Goal: Task Accomplishment & Management: Manage account settings

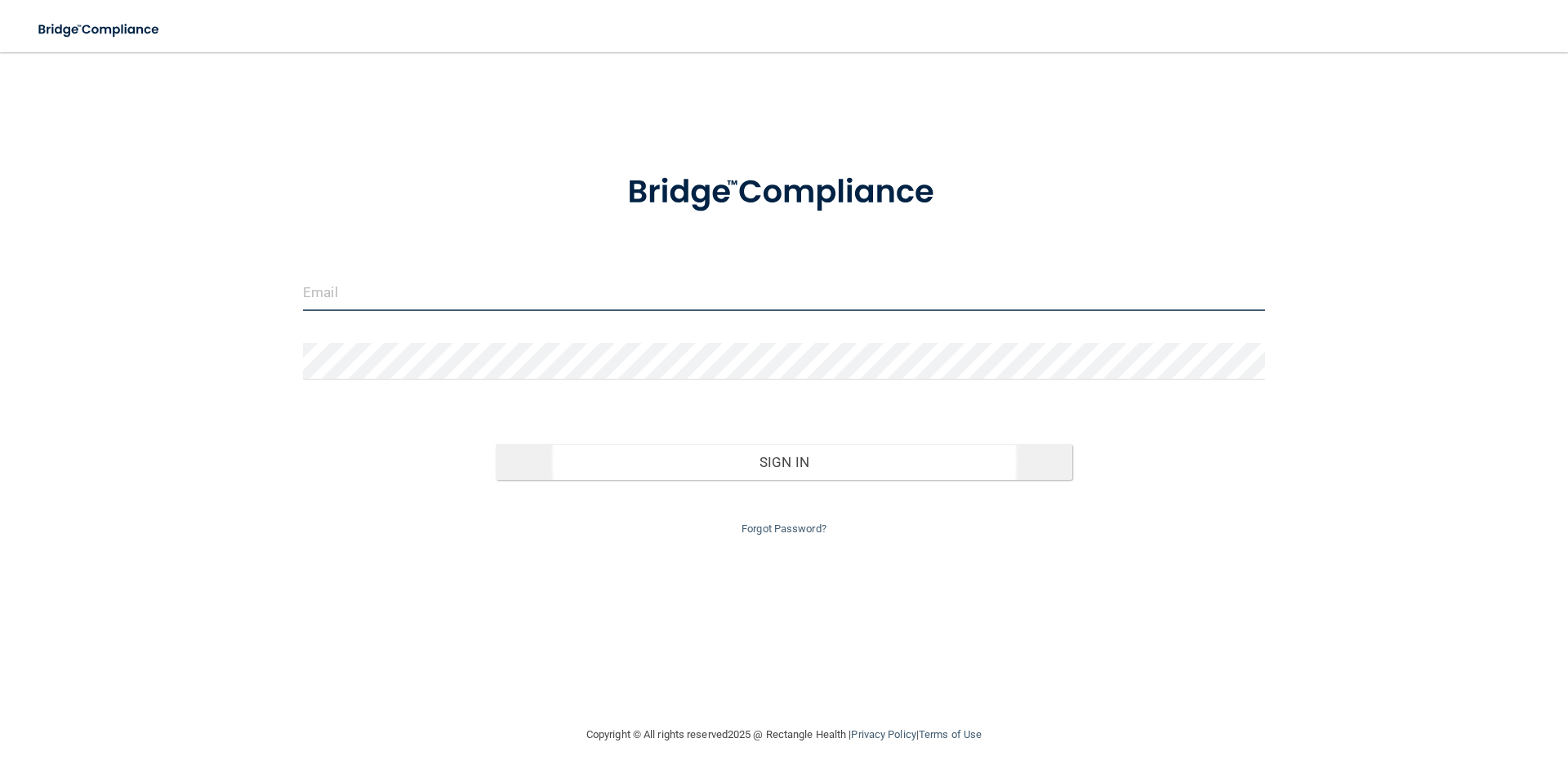
type input "[EMAIL_ADDRESS][DOMAIN_NAME]"
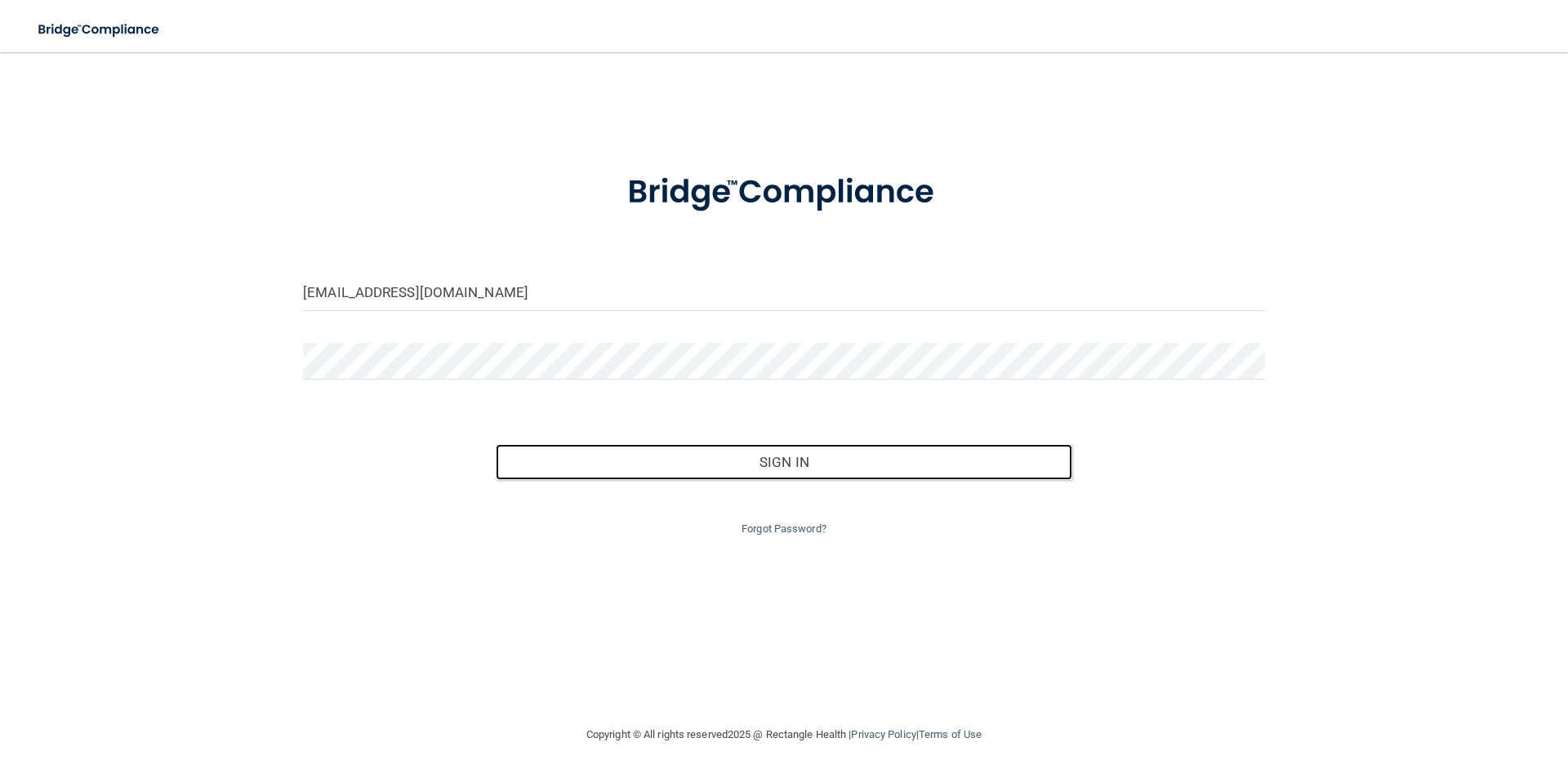
drag, startPoint x: 711, startPoint y: 470, endPoint x: 578, endPoint y: 279, distance: 232.7
click at [711, 469] on button "Sign In" at bounding box center [784, 462] width 578 height 36
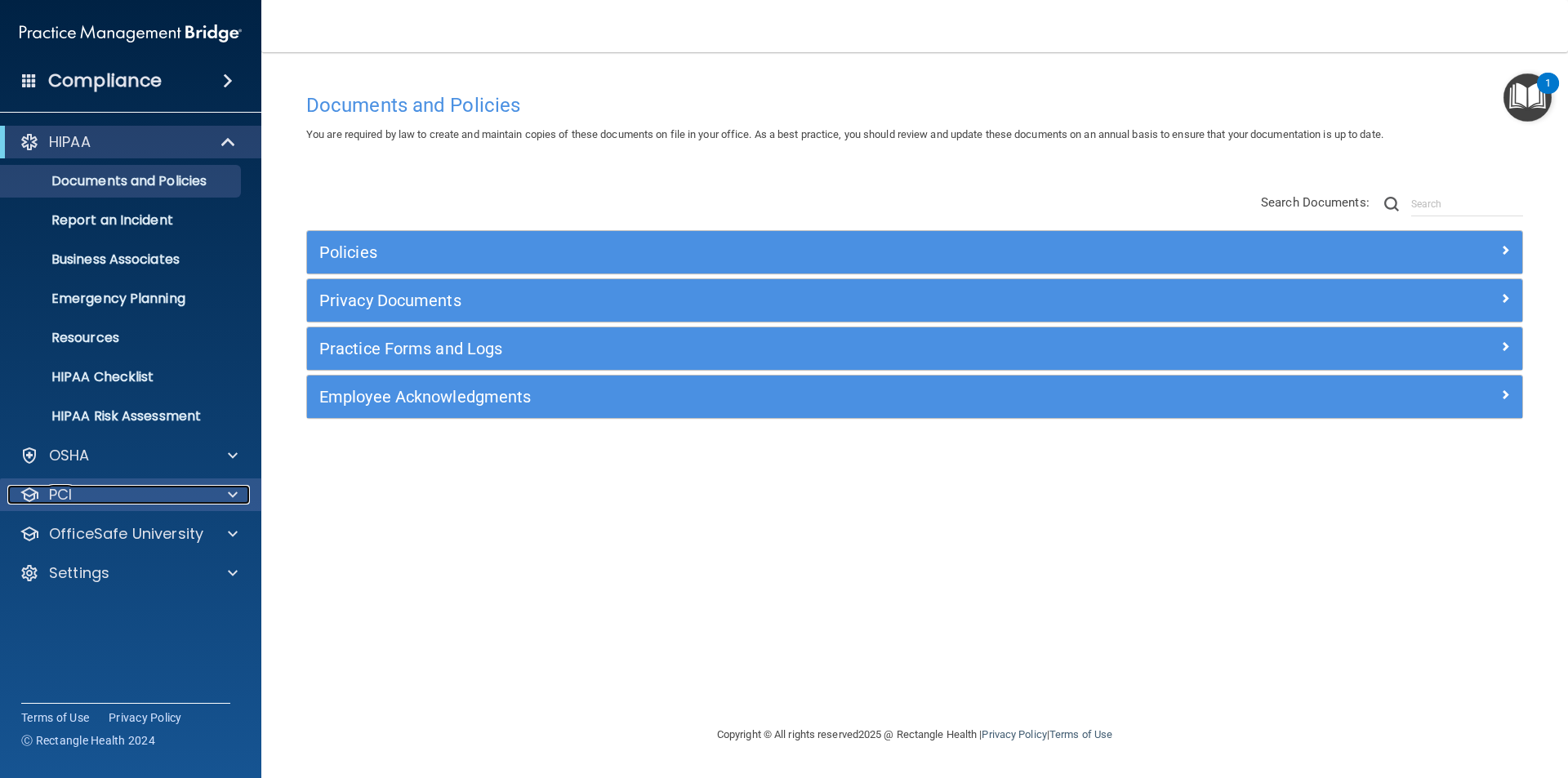
click at [154, 490] on div "PCI" at bounding box center [109, 494] width 202 height 19
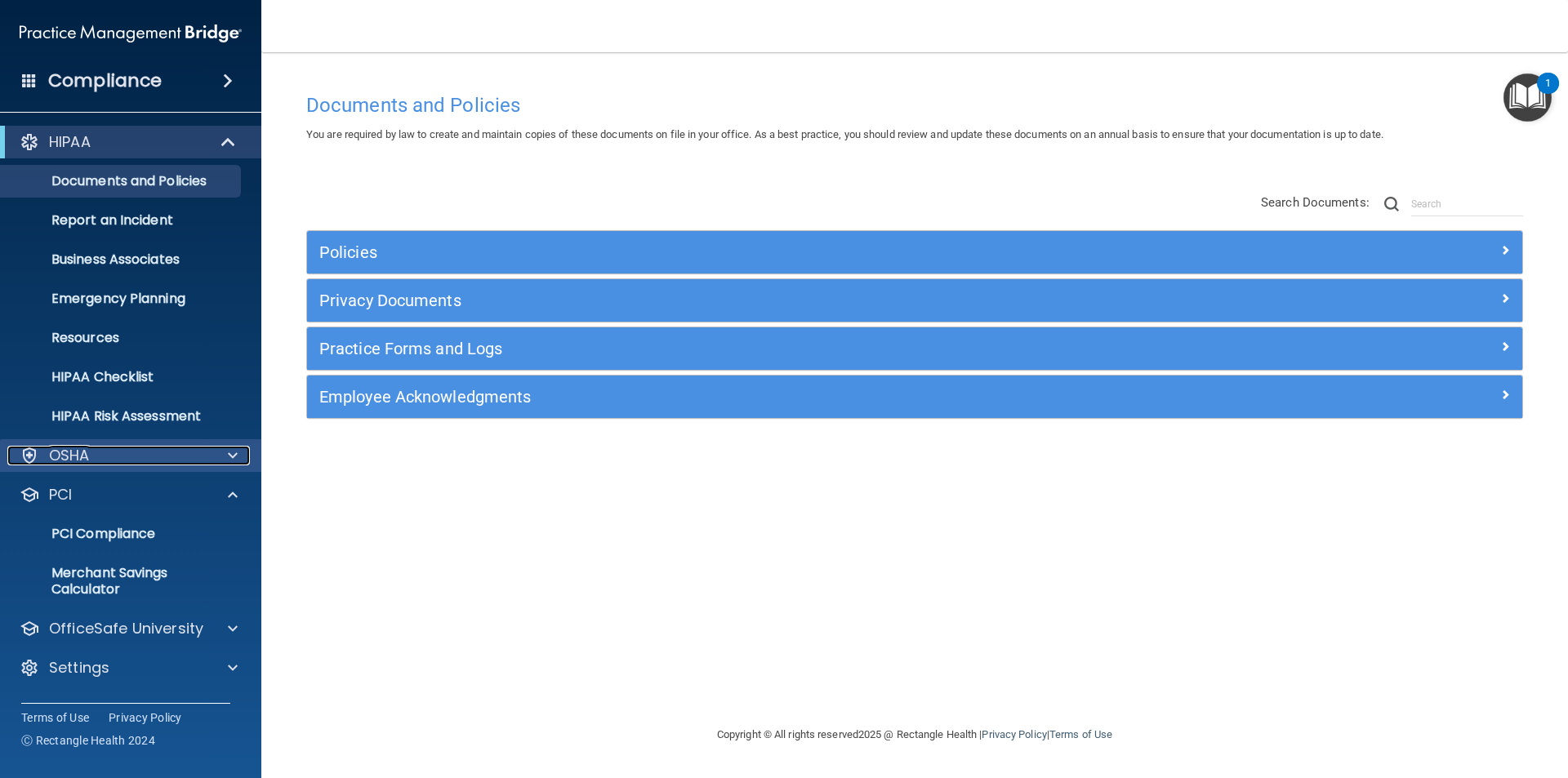
click at [132, 460] on div "OSHA" at bounding box center [109, 455] width 202 height 19
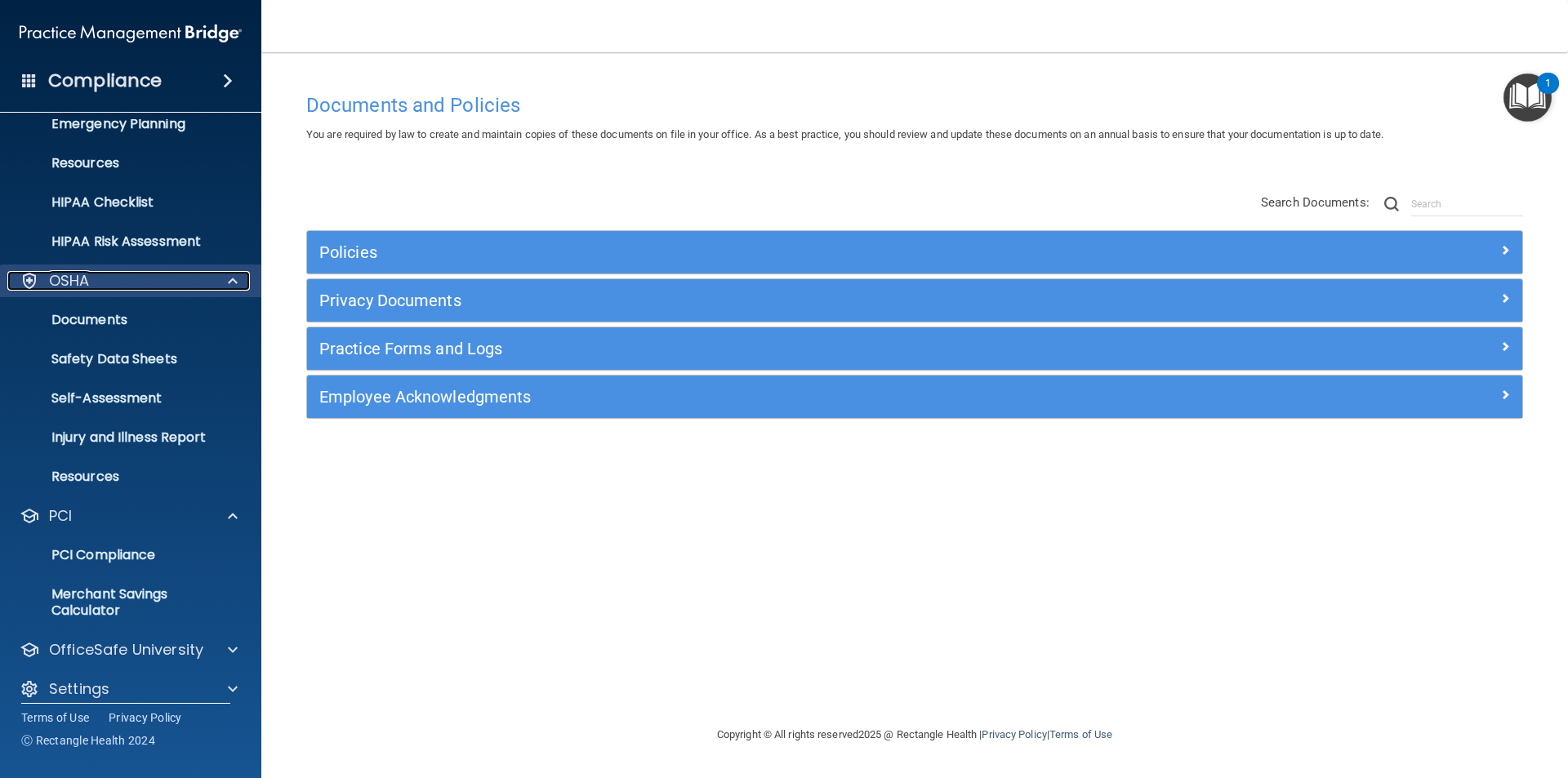
scroll to position [191, 0]
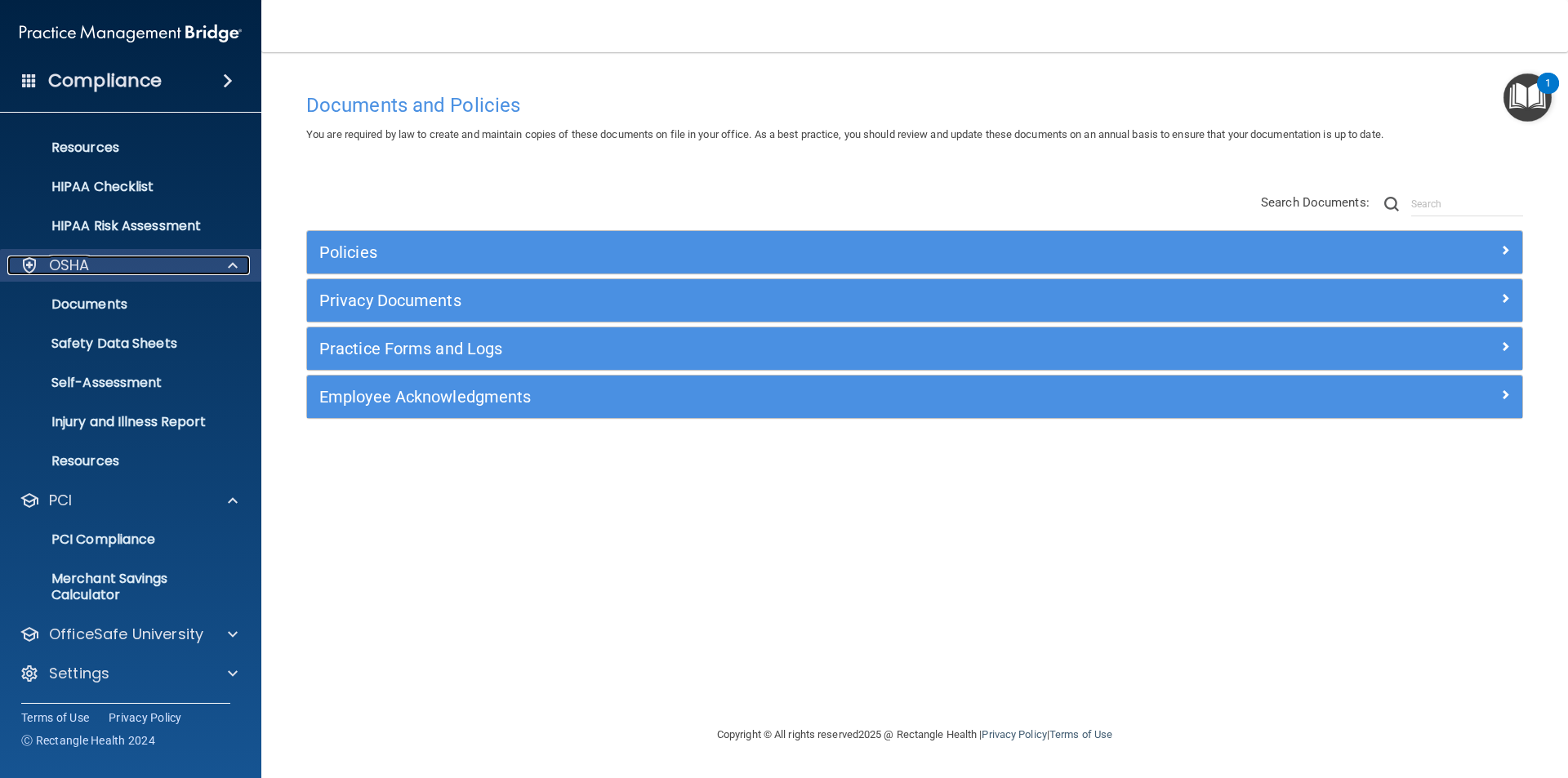
click at [106, 257] on div "OSHA" at bounding box center [109, 265] width 202 height 19
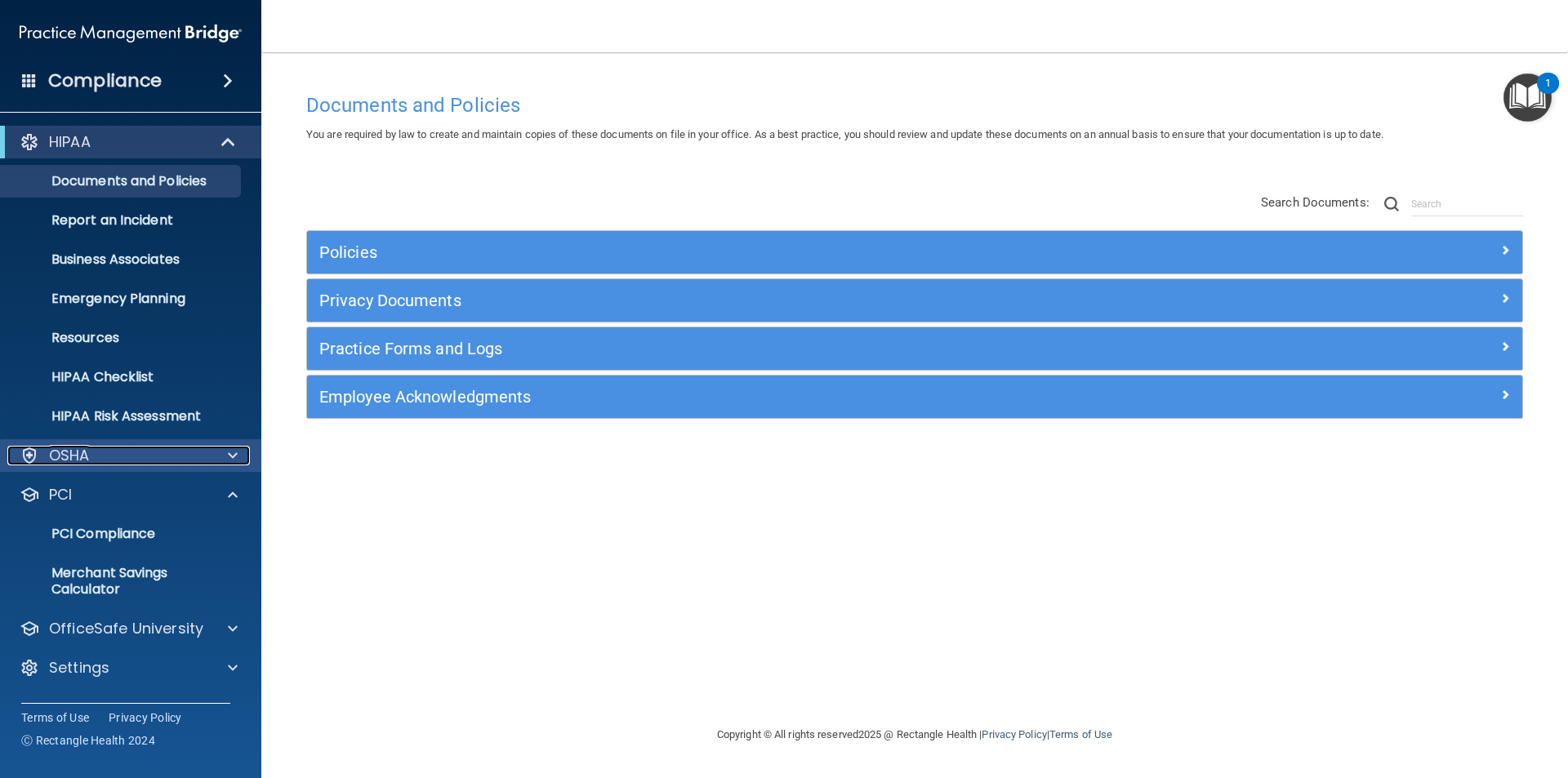
scroll to position [0, 0]
click at [347, 191] on div "Policies Select All (Unselect 0) Unselect All Print Selected (0) Acceptable Use…" at bounding box center [914, 308] width 1241 height 261
click at [57, 460] on p "OSHA" at bounding box center [69, 455] width 41 height 19
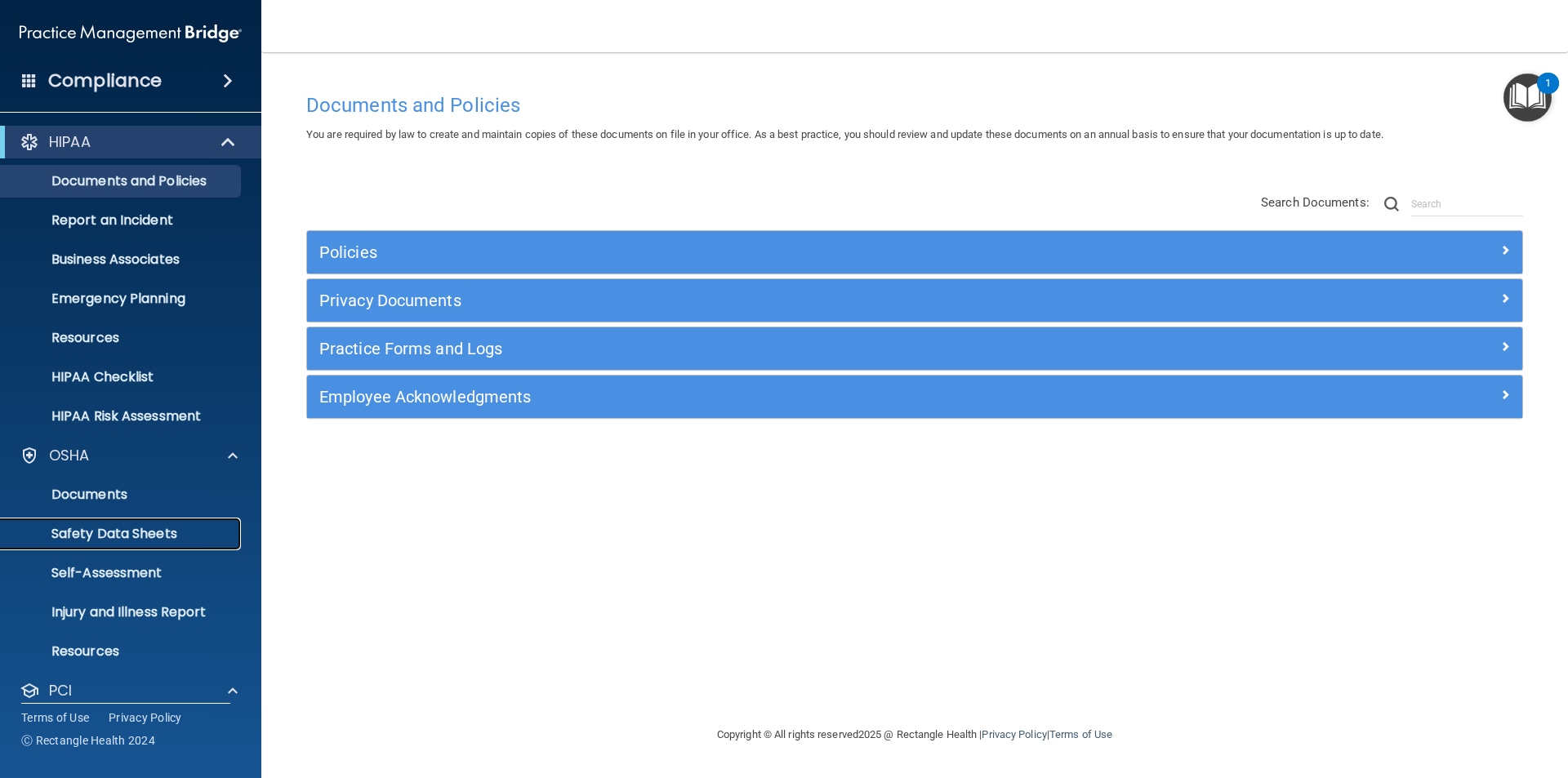
click at [69, 533] on p "Safety Data Sheets" at bounding box center [122, 534] width 223 height 17
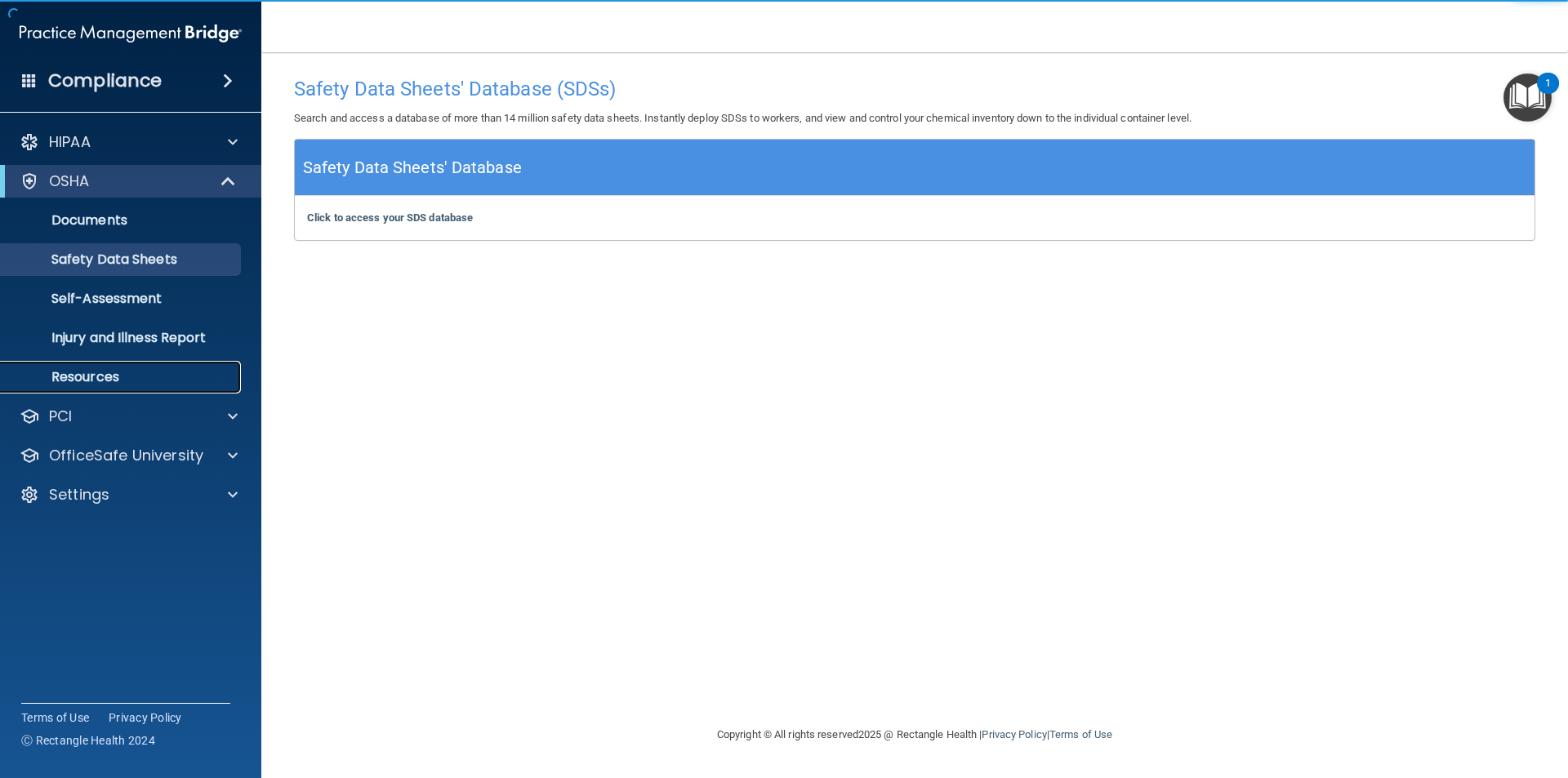
click at [55, 379] on p "Resources" at bounding box center [122, 378] width 223 height 17
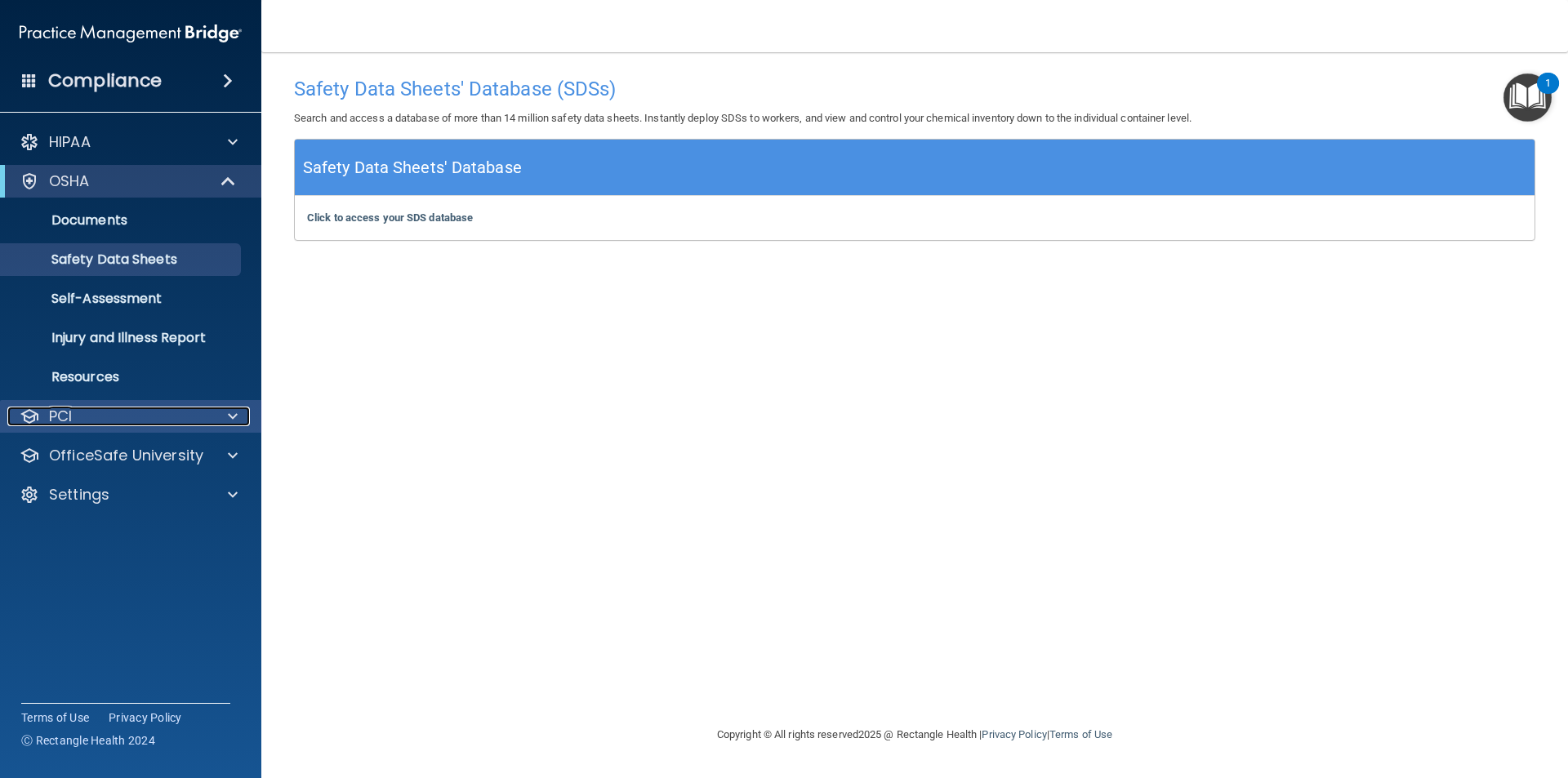
click at [64, 424] on p "PCI" at bounding box center [60, 416] width 23 height 19
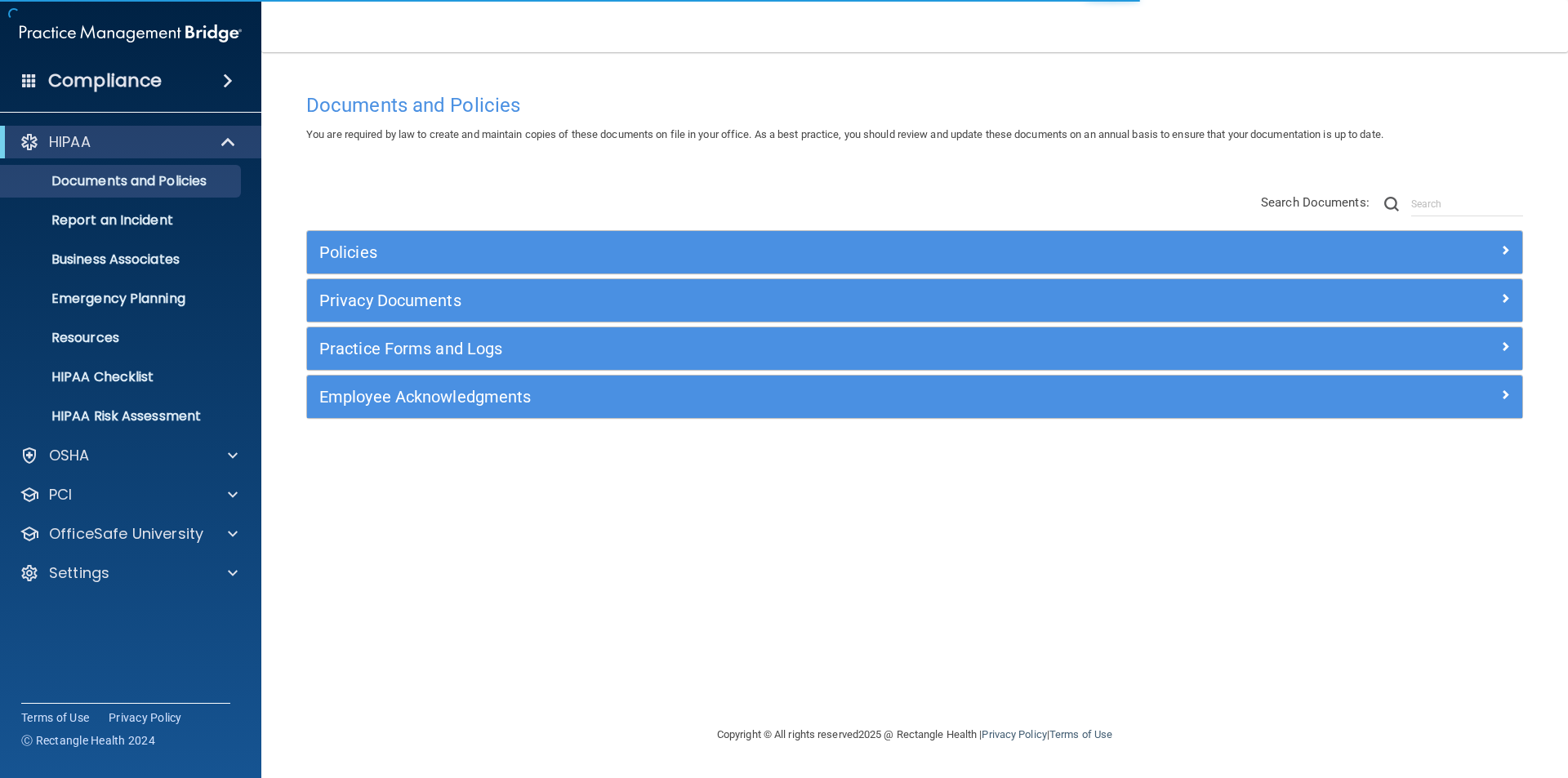
click at [206, 79] on div "Compliance" at bounding box center [130, 80] width 262 height 36
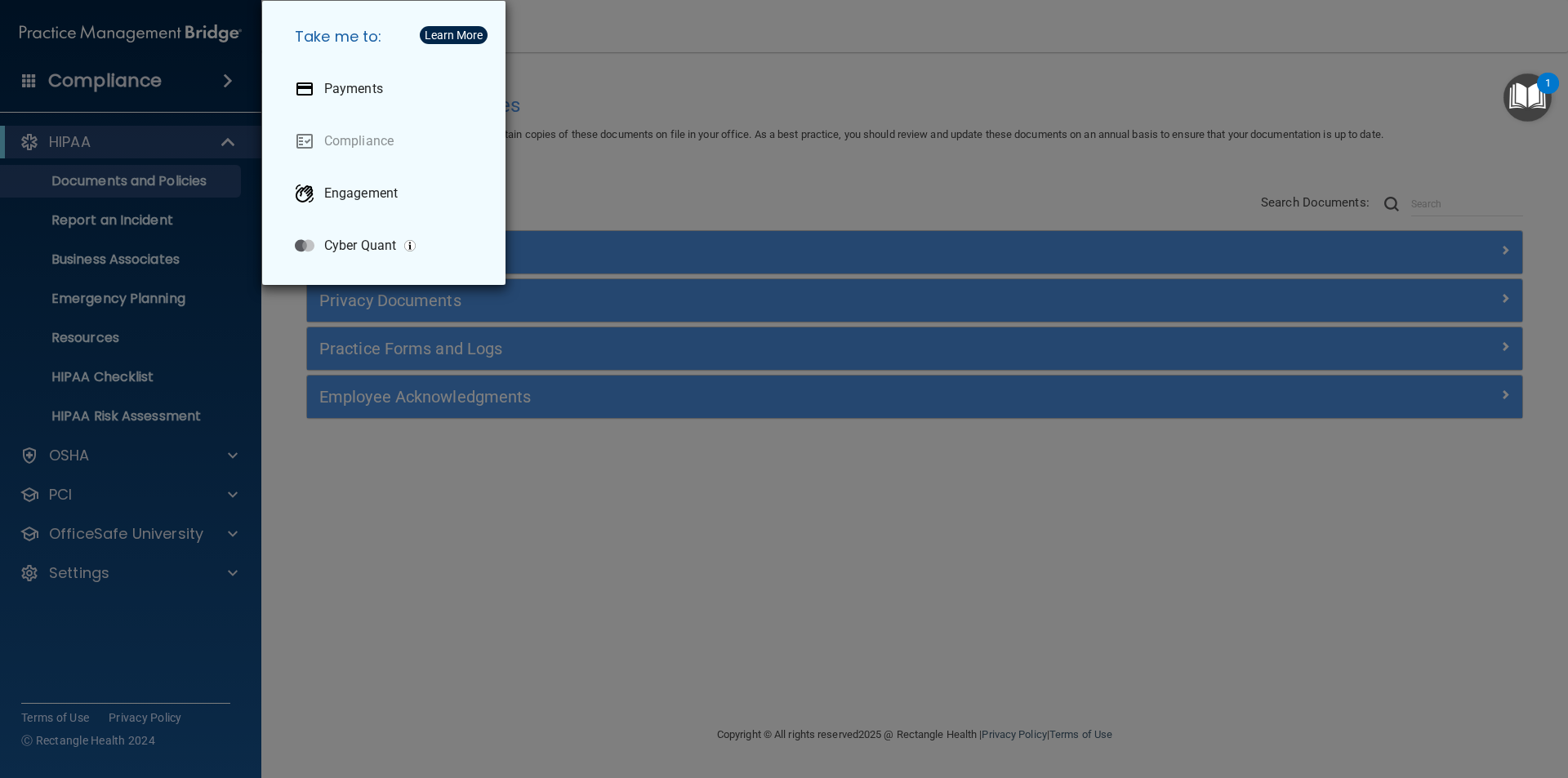
click at [26, 75] on div "Take me to: Payments Compliance Engagement Cyber Quant" at bounding box center [784, 389] width 1568 height 778
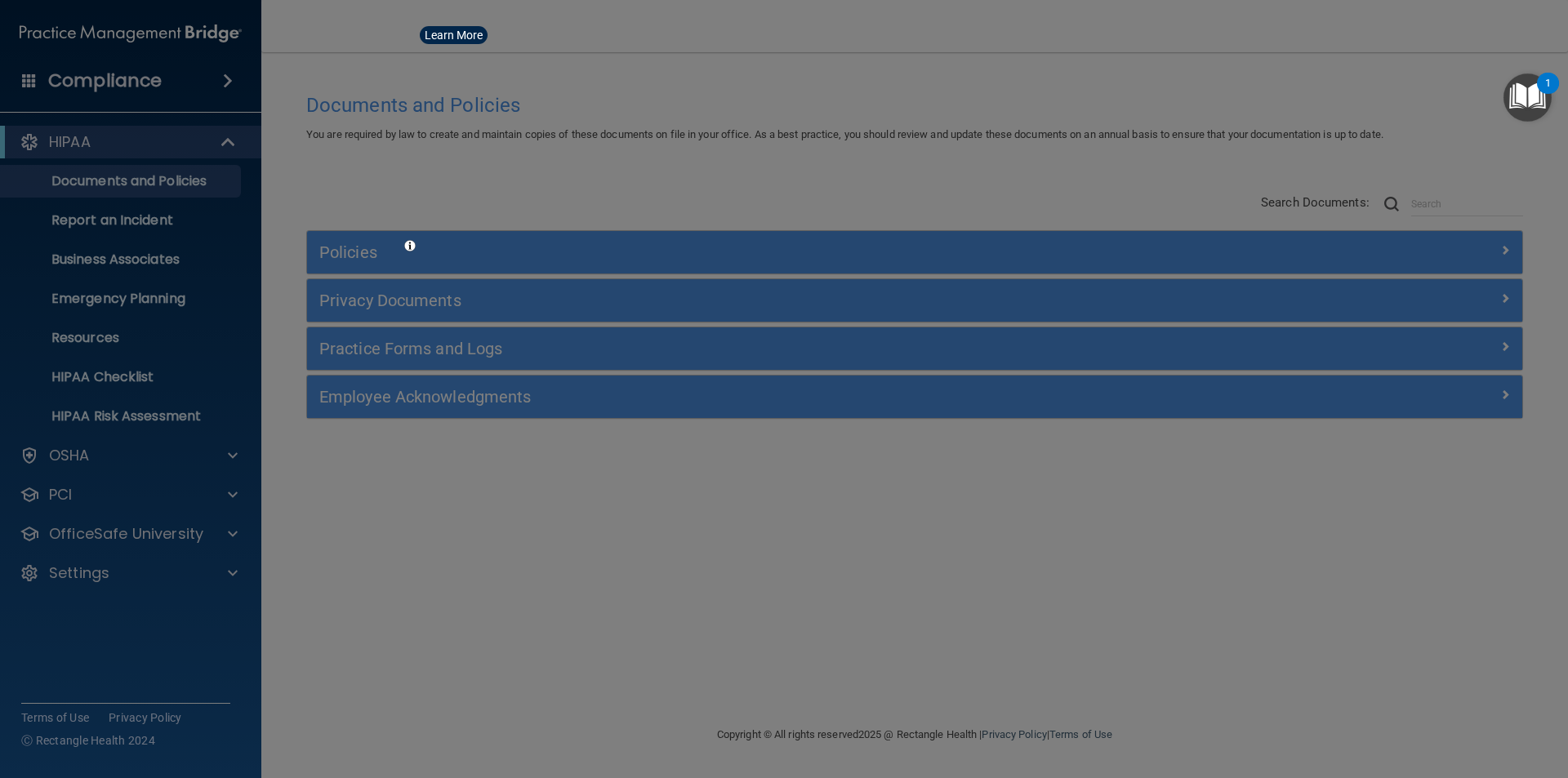
click at [27, 76] on div "Take me to: Payments Compliance Engagement Cyber Quant" at bounding box center [784, 389] width 1568 height 778
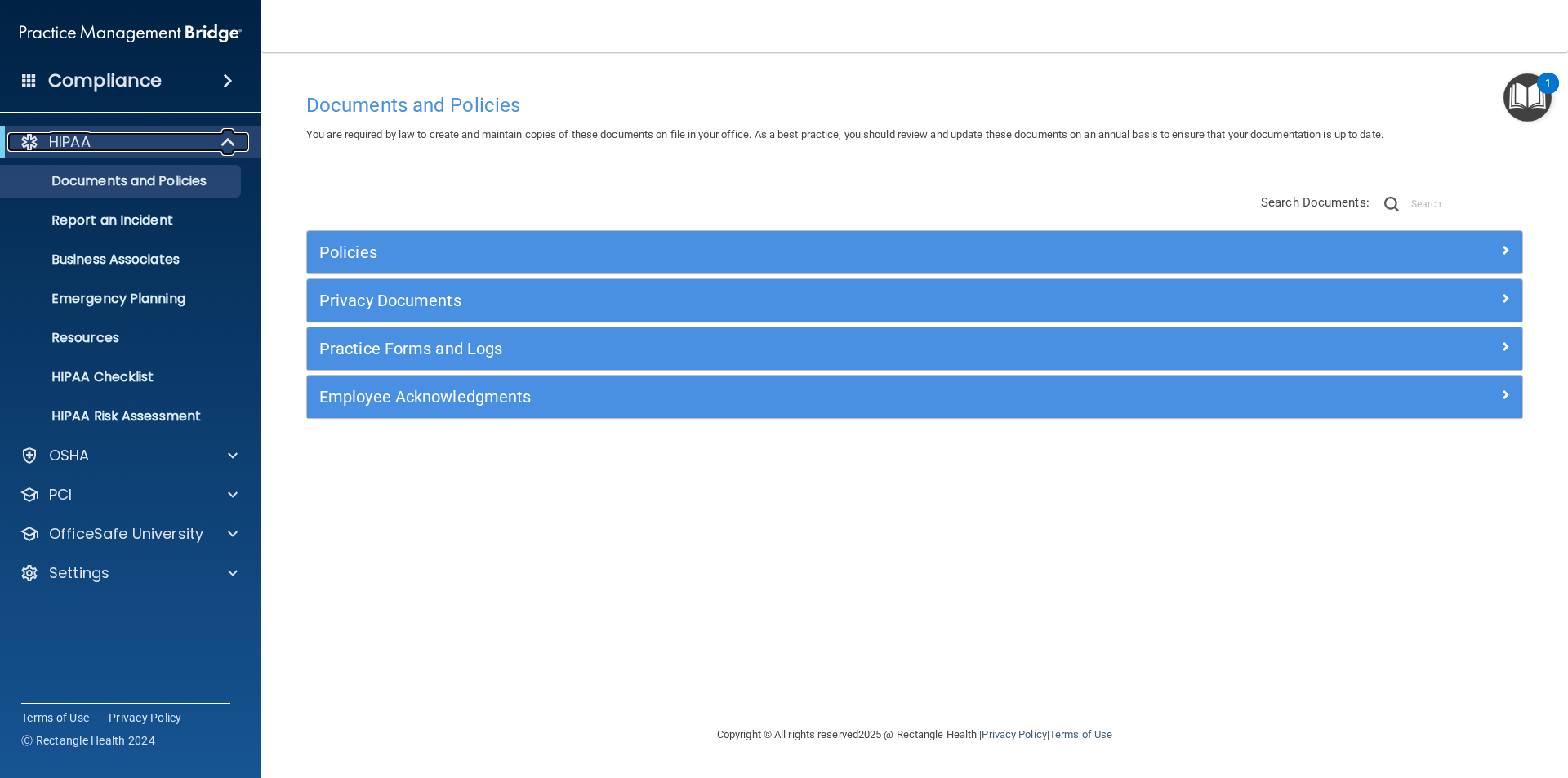
click at [223, 138] on span at bounding box center [230, 141] width 14 height 19
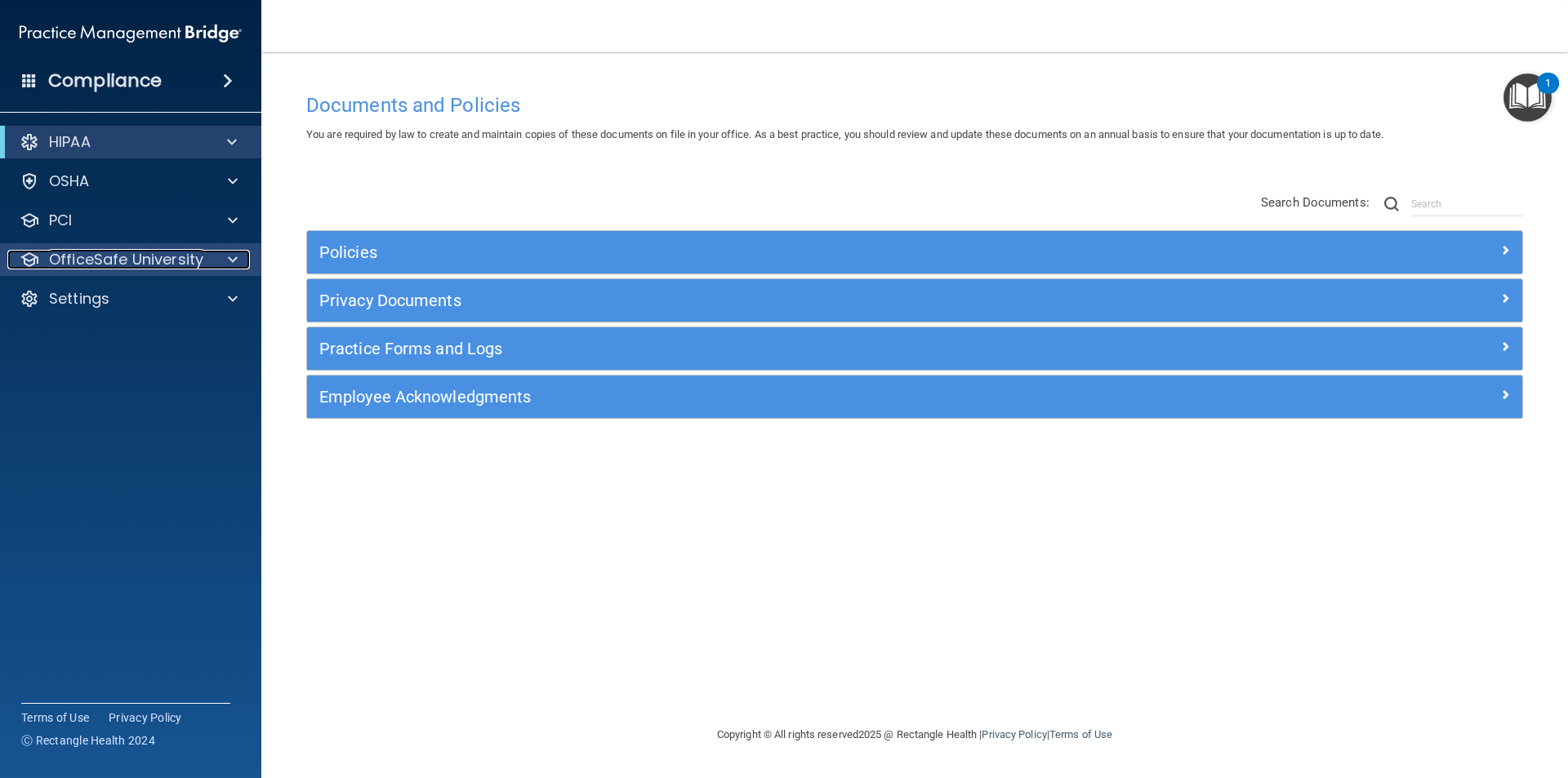
click at [227, 258] on div at bounding box center [230, 259] width 41 height 19
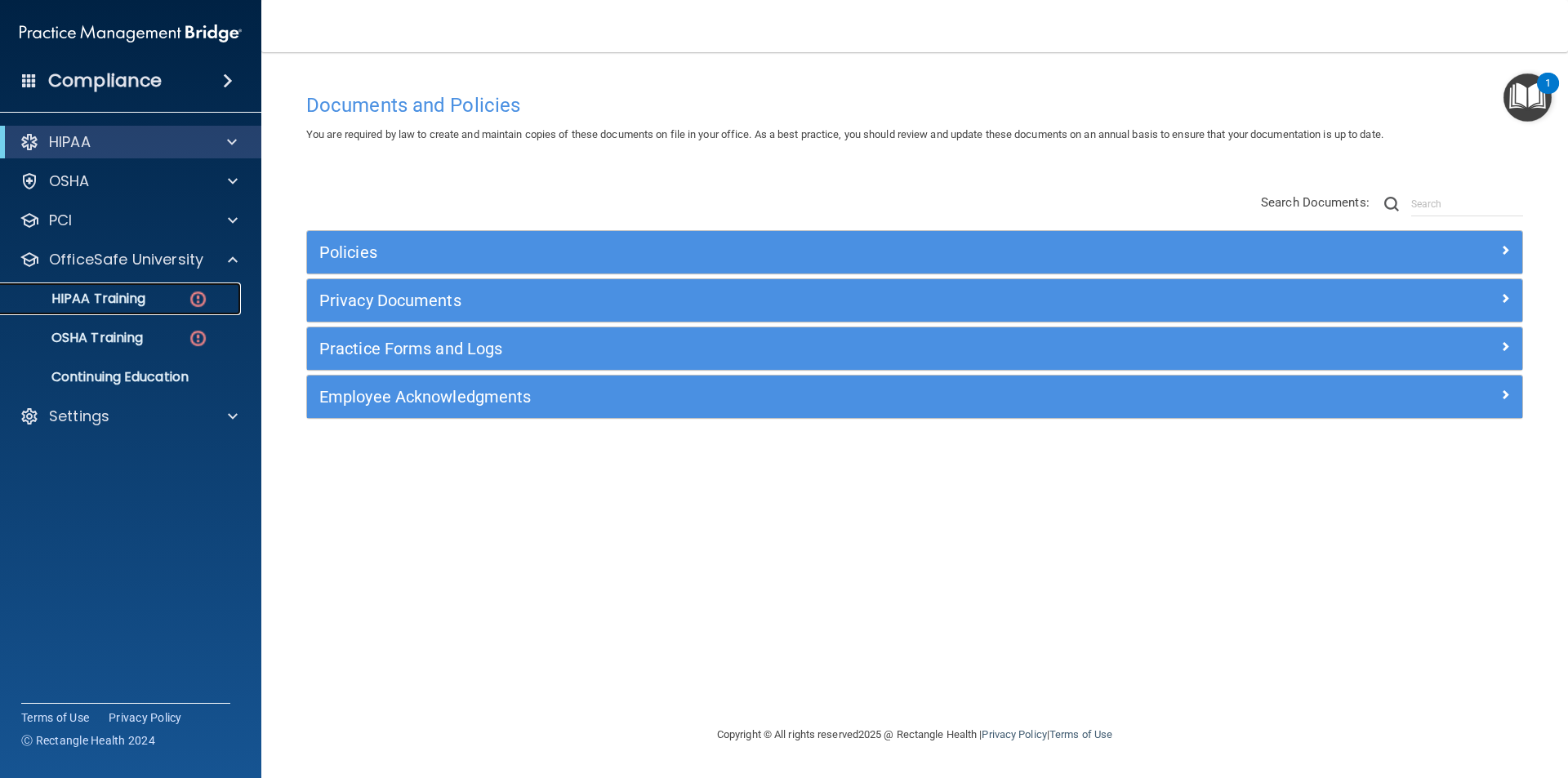
click at [150, 296] on div "HIPAA Training" at bounding box center [122, 299] width 223 height 17
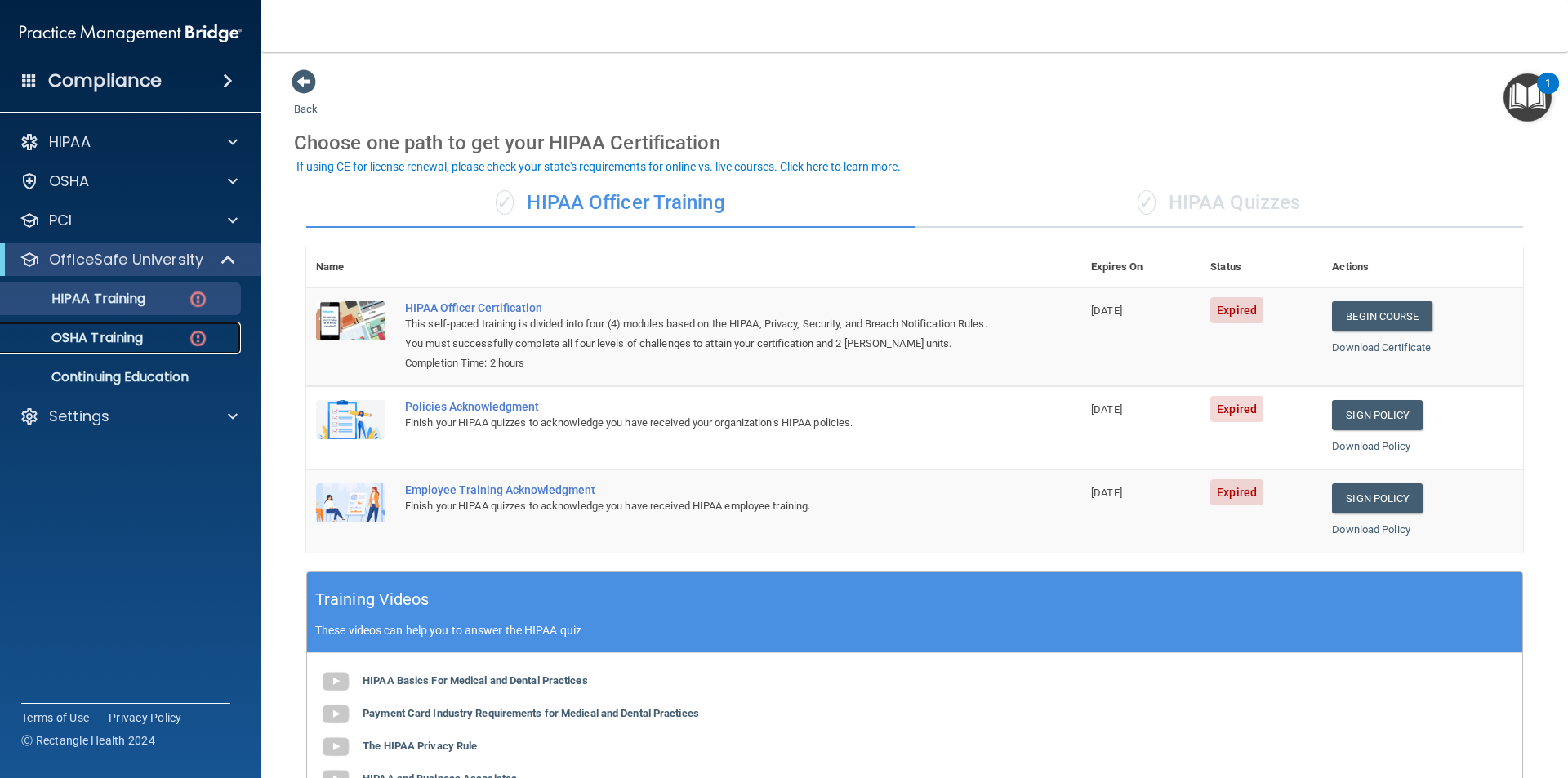
click at [112, 338] on p "OSHA Training" at bounding box center [77, 338] width 132 height 17
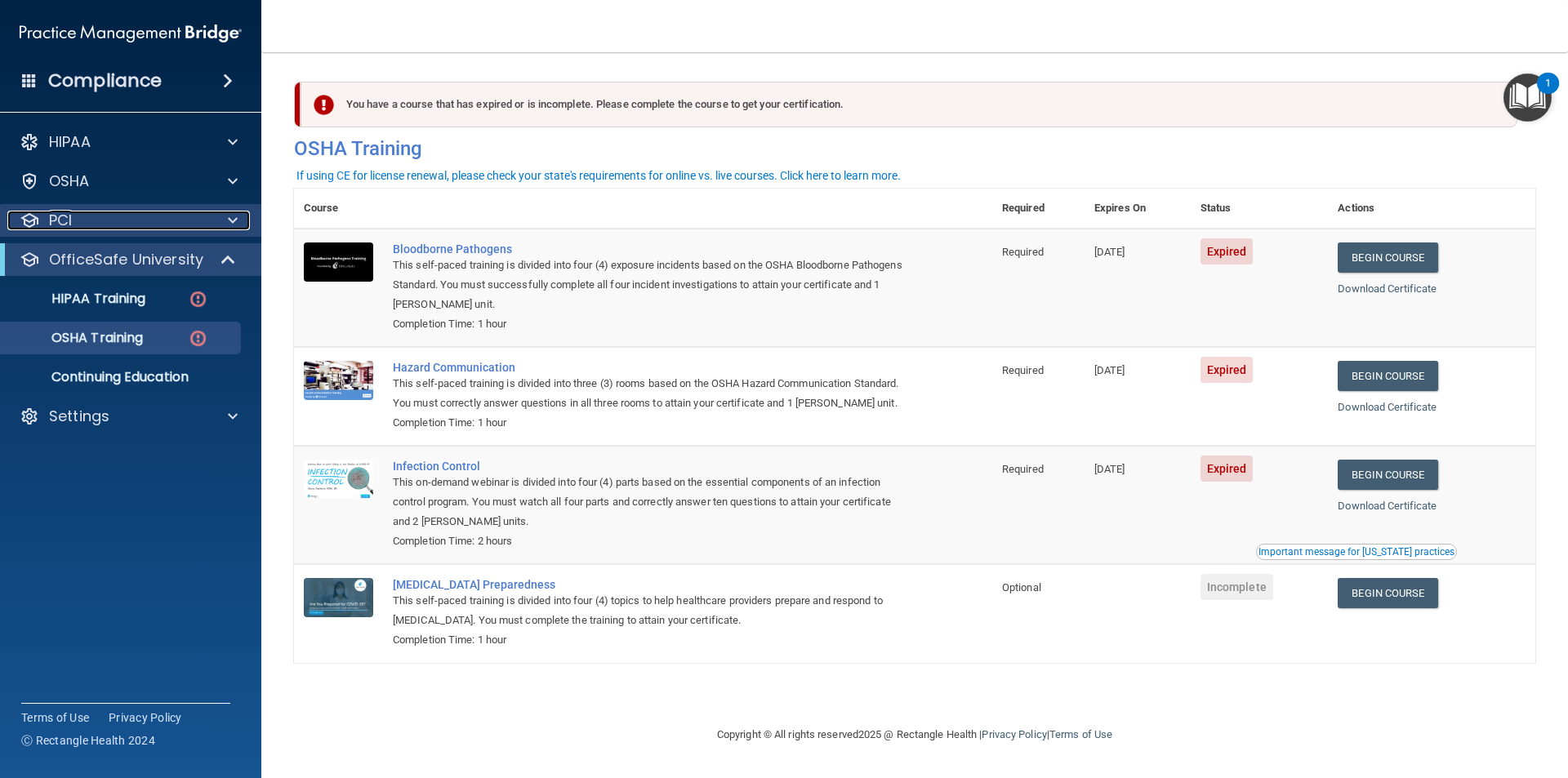
click at [82, 219] on div "PCI" at bounding box center [109, 220] width 202 height 19
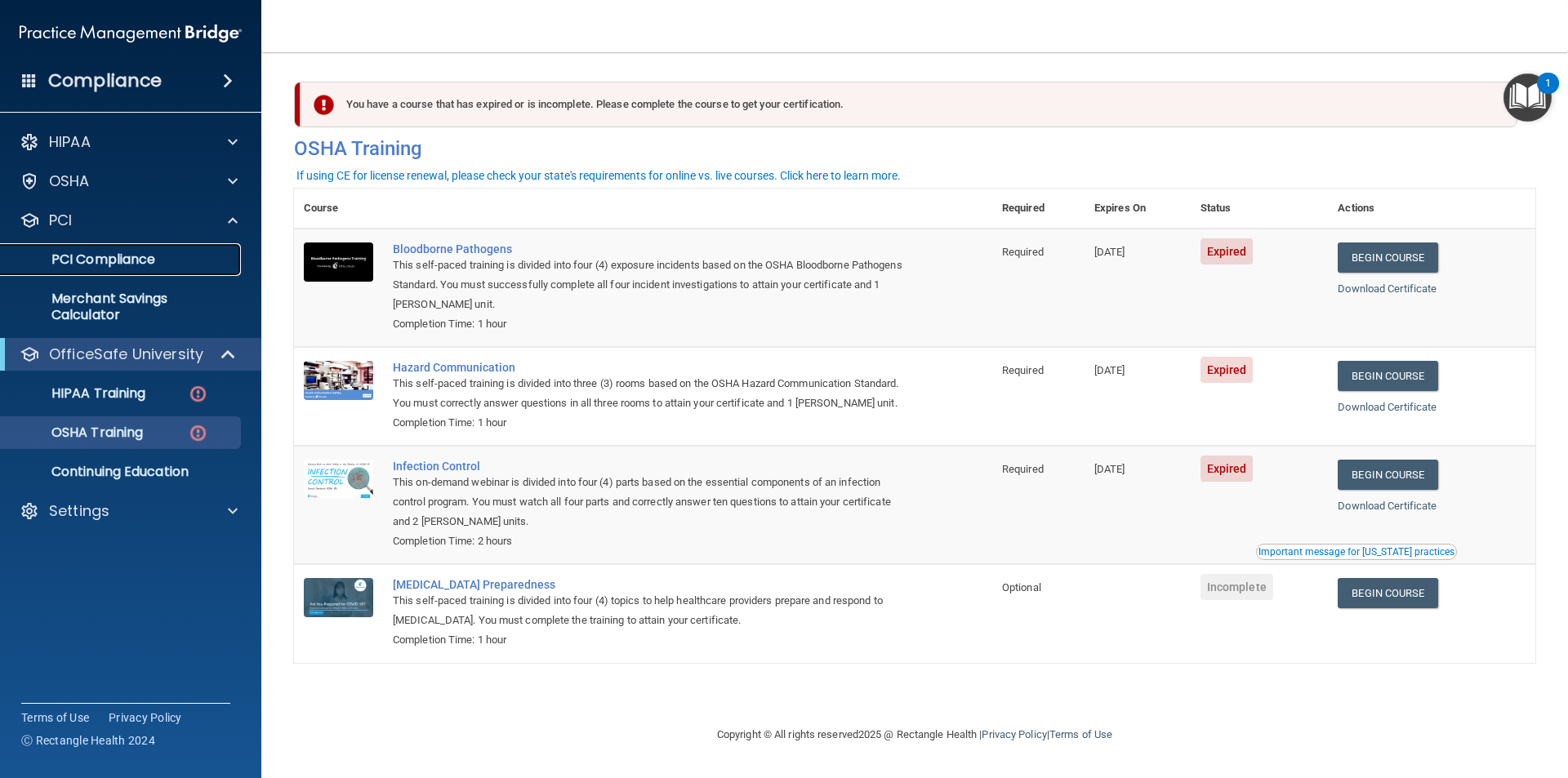
click at [69, 267] on p "PCI Compliance" at bounding box center [122, 260] width 223 height 17
click at [97, 218] on div "PCI" at bounding box center [109, 220] width 202 height 19
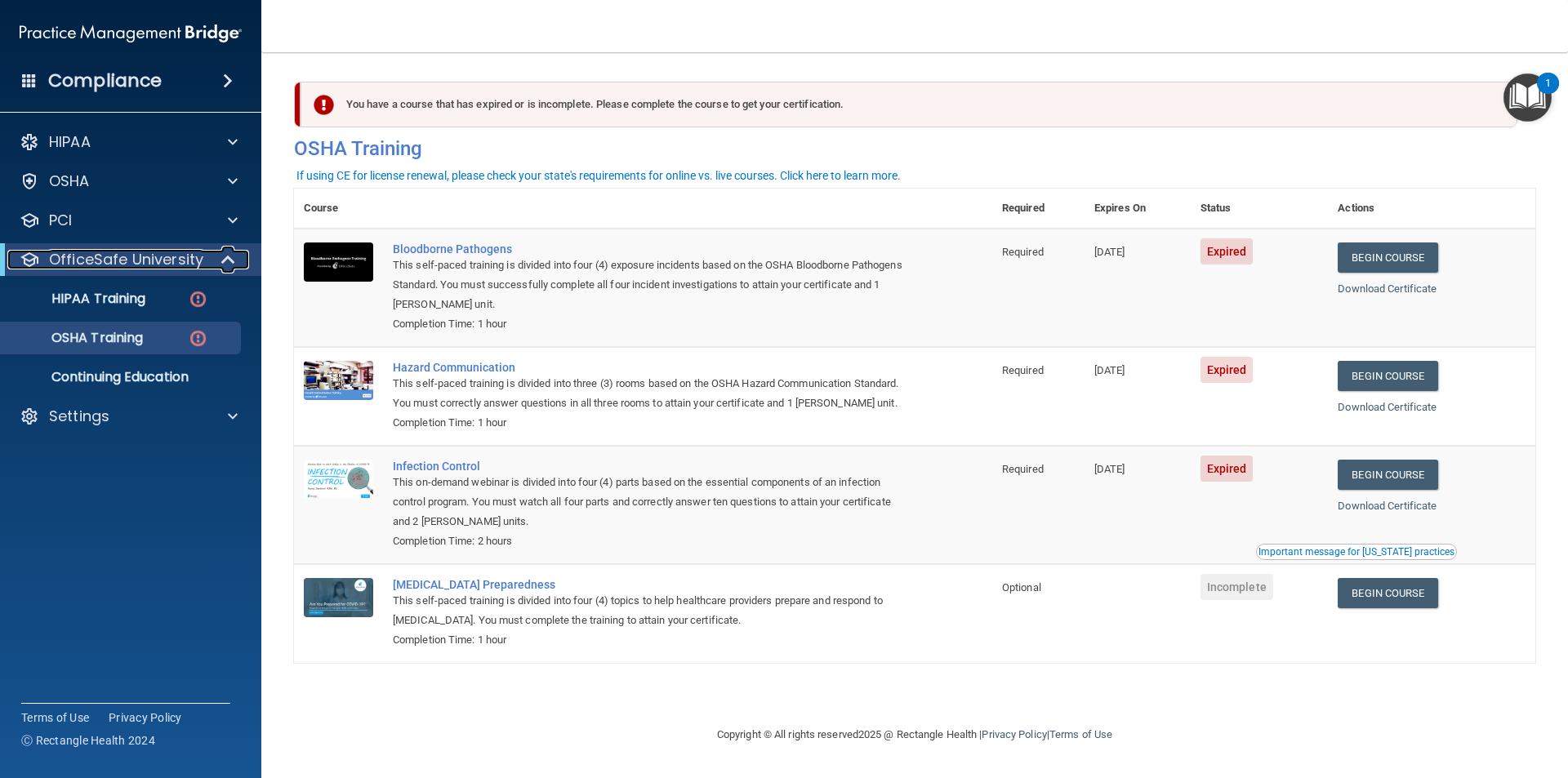
click at [224, 255] on span at bounding box center [230, 259] width 14 height 19
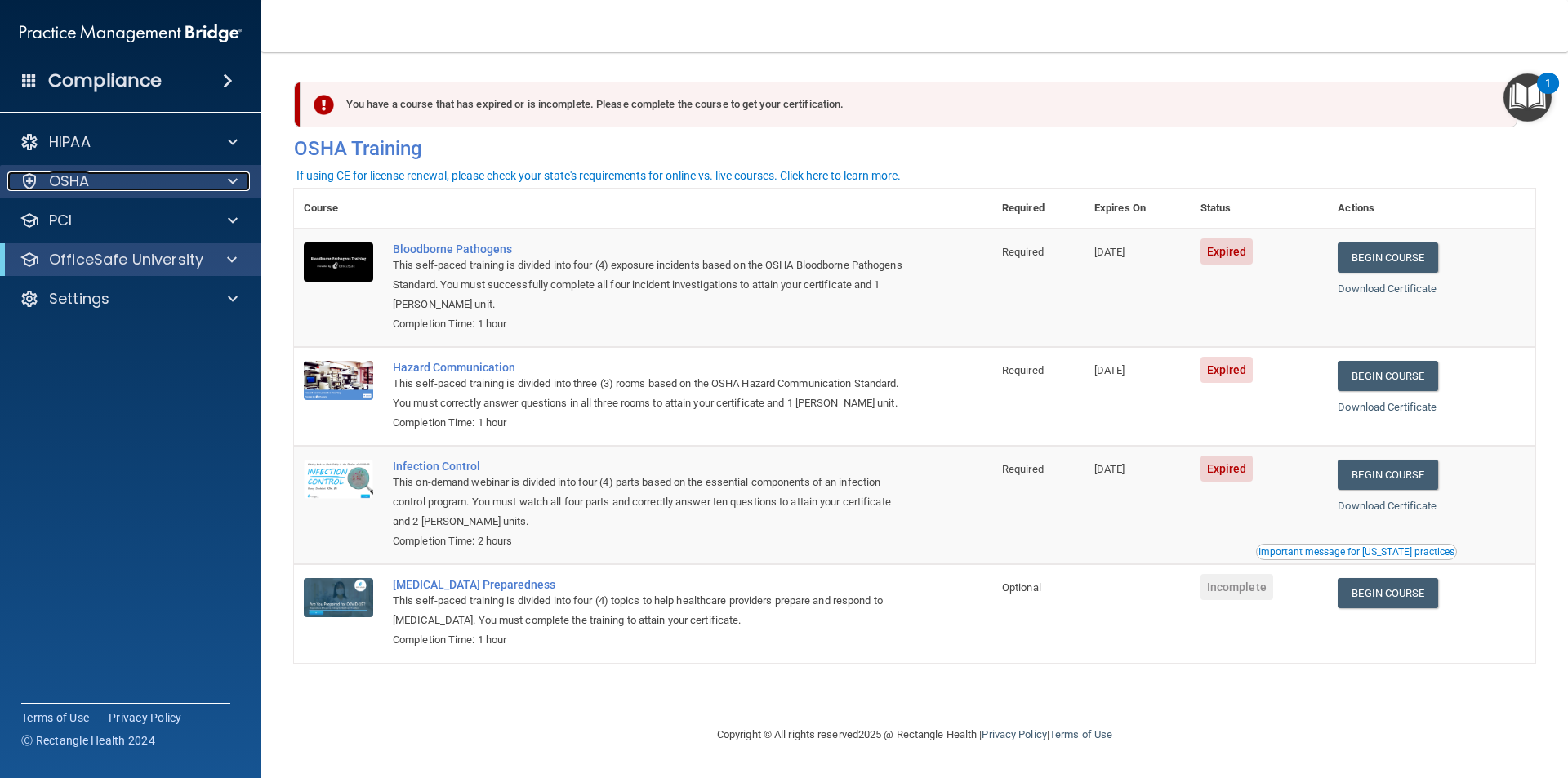
click at [223, 180] on div at bounding box center [230, 181] width 41 height 19
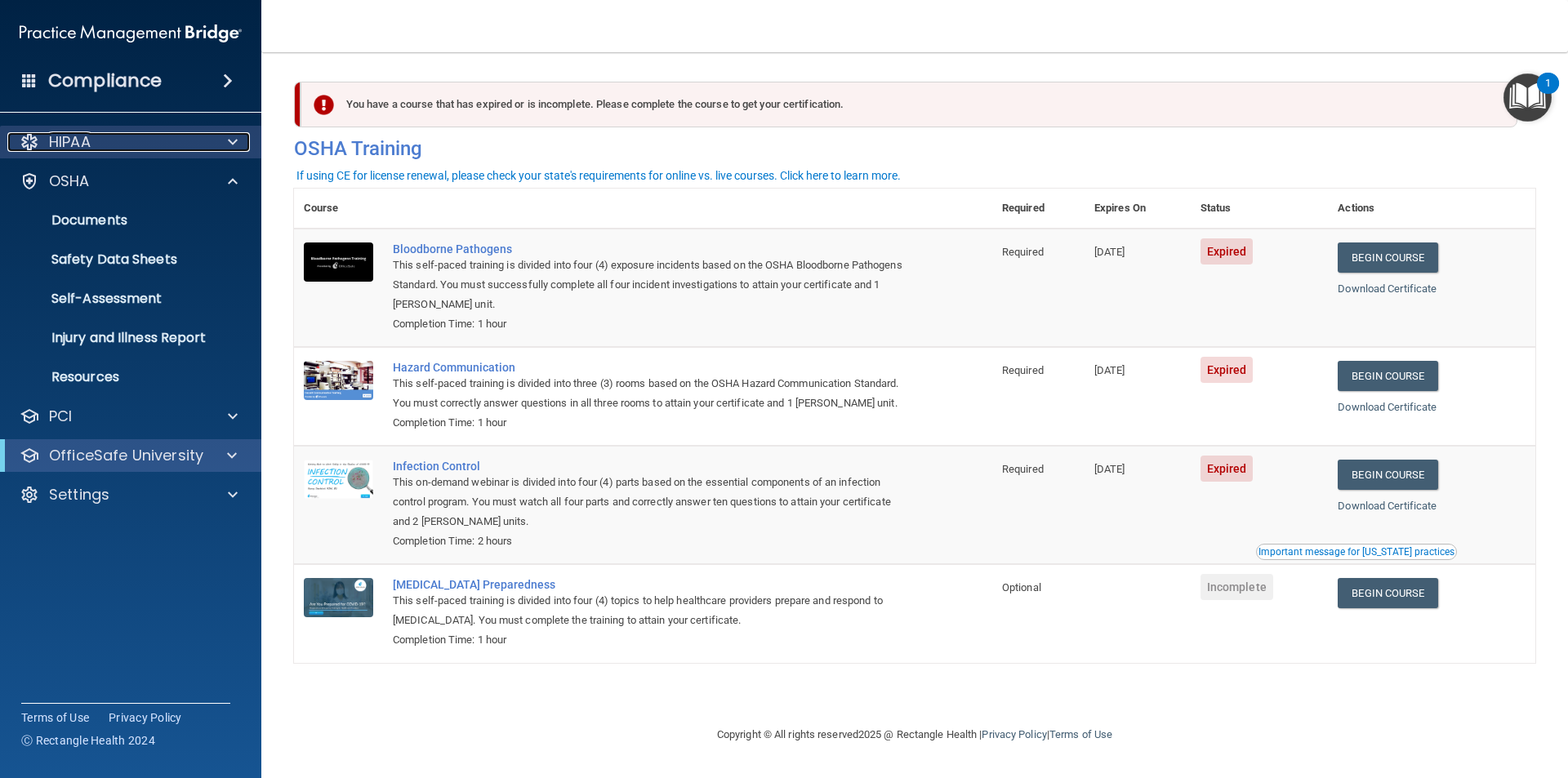
click at [226, 142] on div at bounding box center [230, 141] width 41 height 19
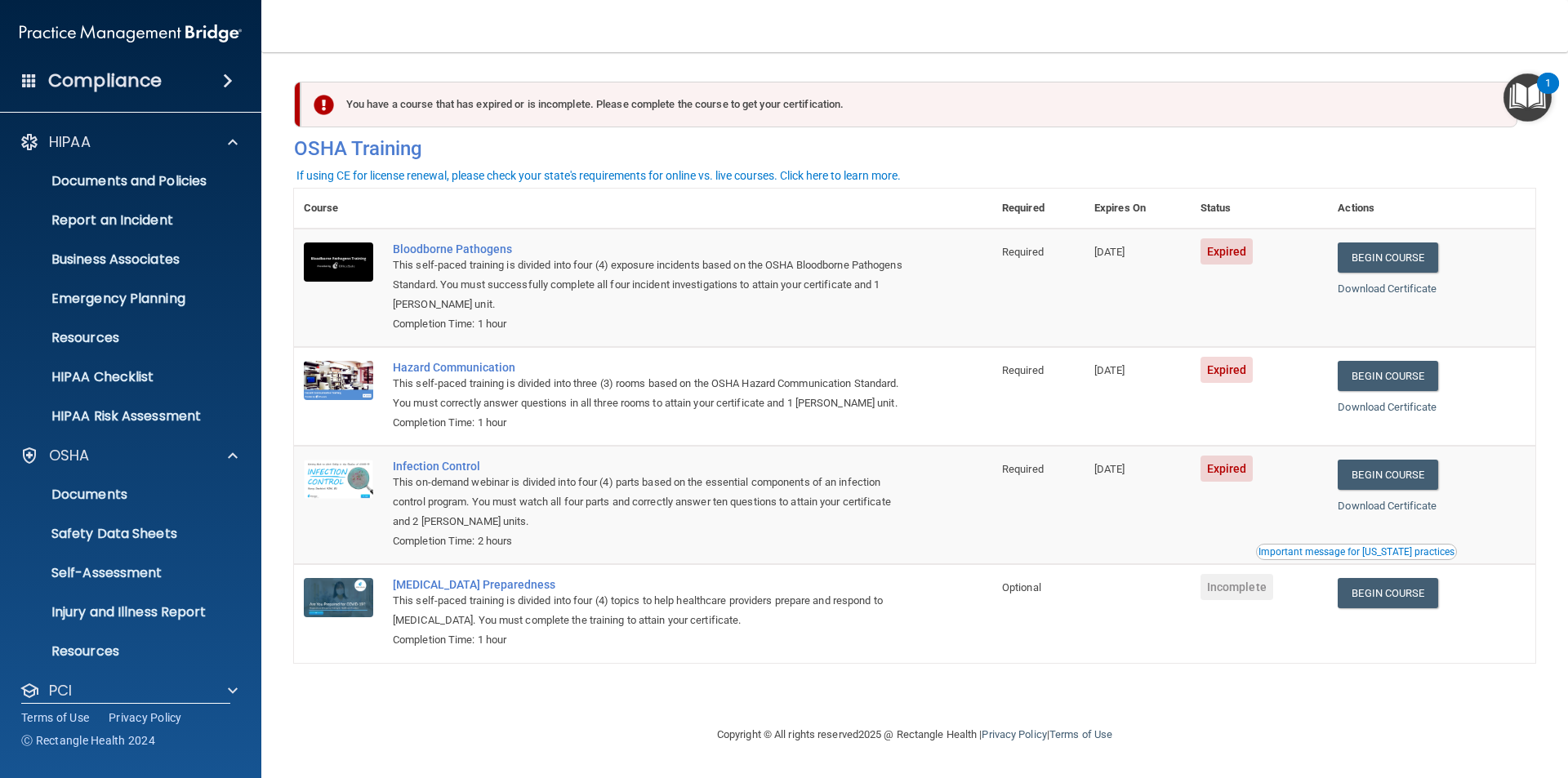
click at [233, 53] on div "Compliance" at bounding box center [131, 49] width 229 height 99
drag, startPoint x: 231, startPoint y: 79, endPoint x: 236, endPoint y: 86, distance: 8.6
click at [232, 86] on span at bounding box center [228, 80] width 10 height 19
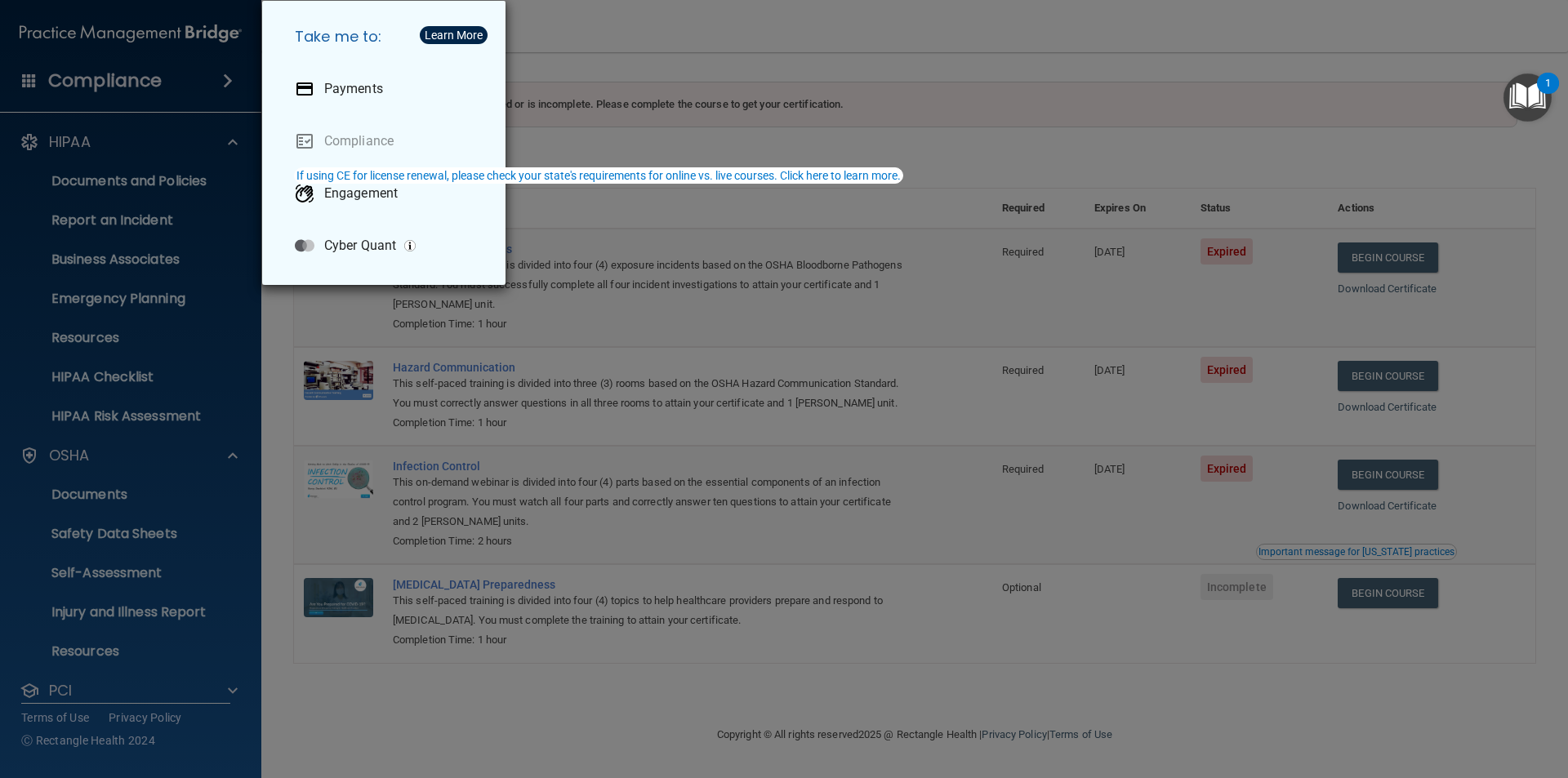
click at [229, 80] on div "Take me to: Payments Compliance Engagement Cyber Quant" at bounding box center [784, 389] width 1568 height 778
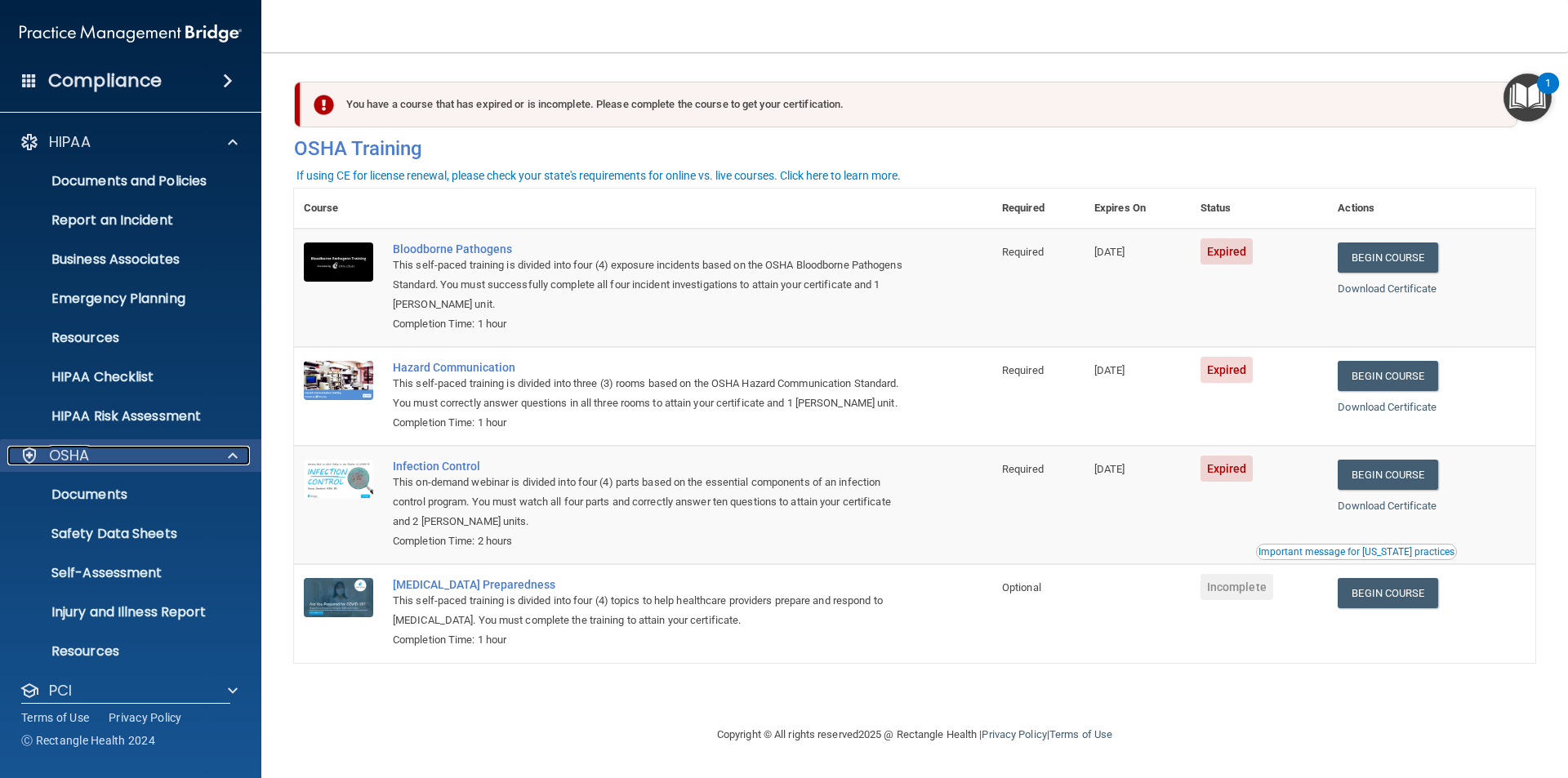
click at [219, 455] on div at bounding box center [230, 455] width 41 height 19
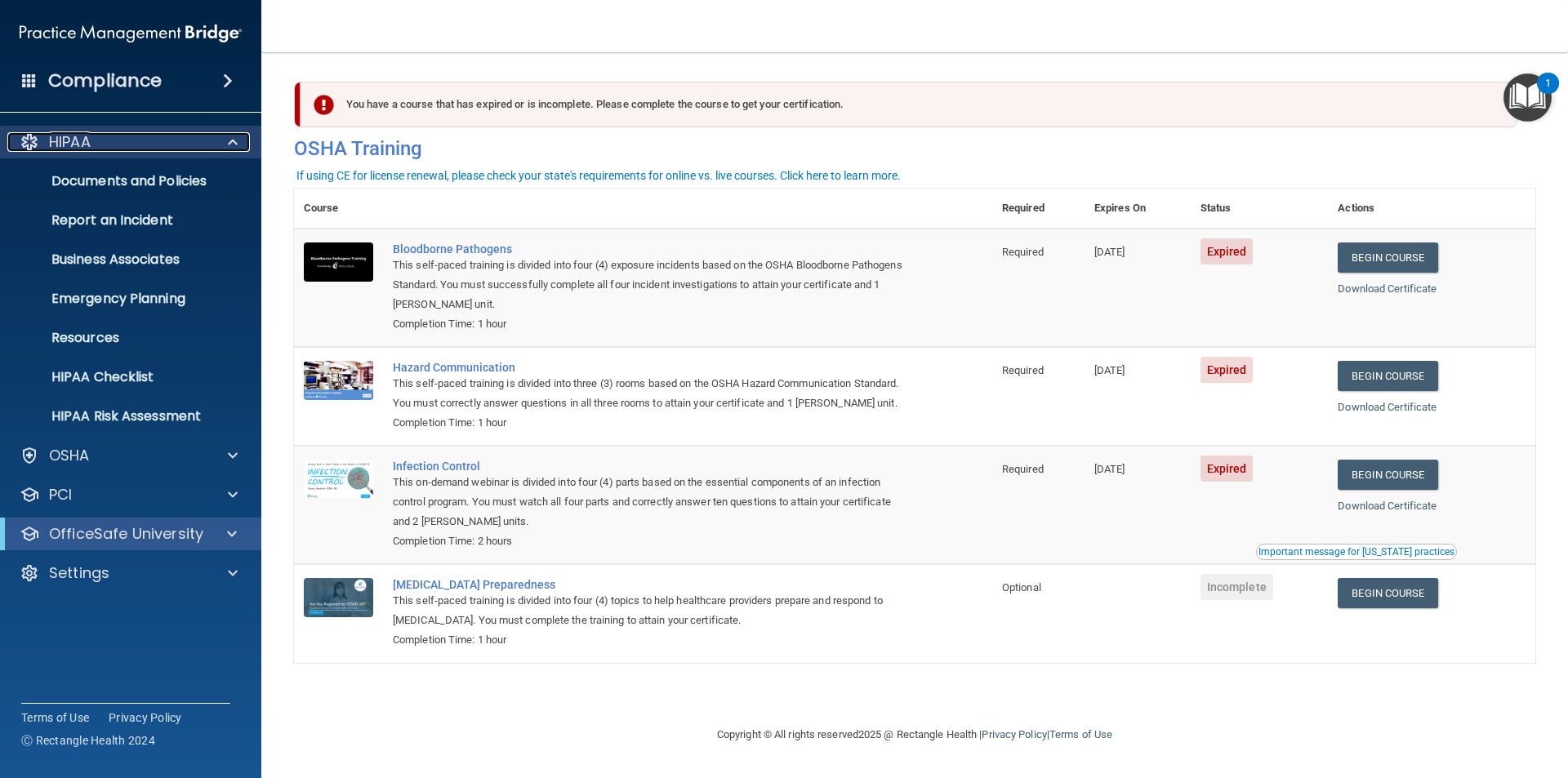
click at [232, 148] on span at bounding box center [233, 141] width 10 height 19
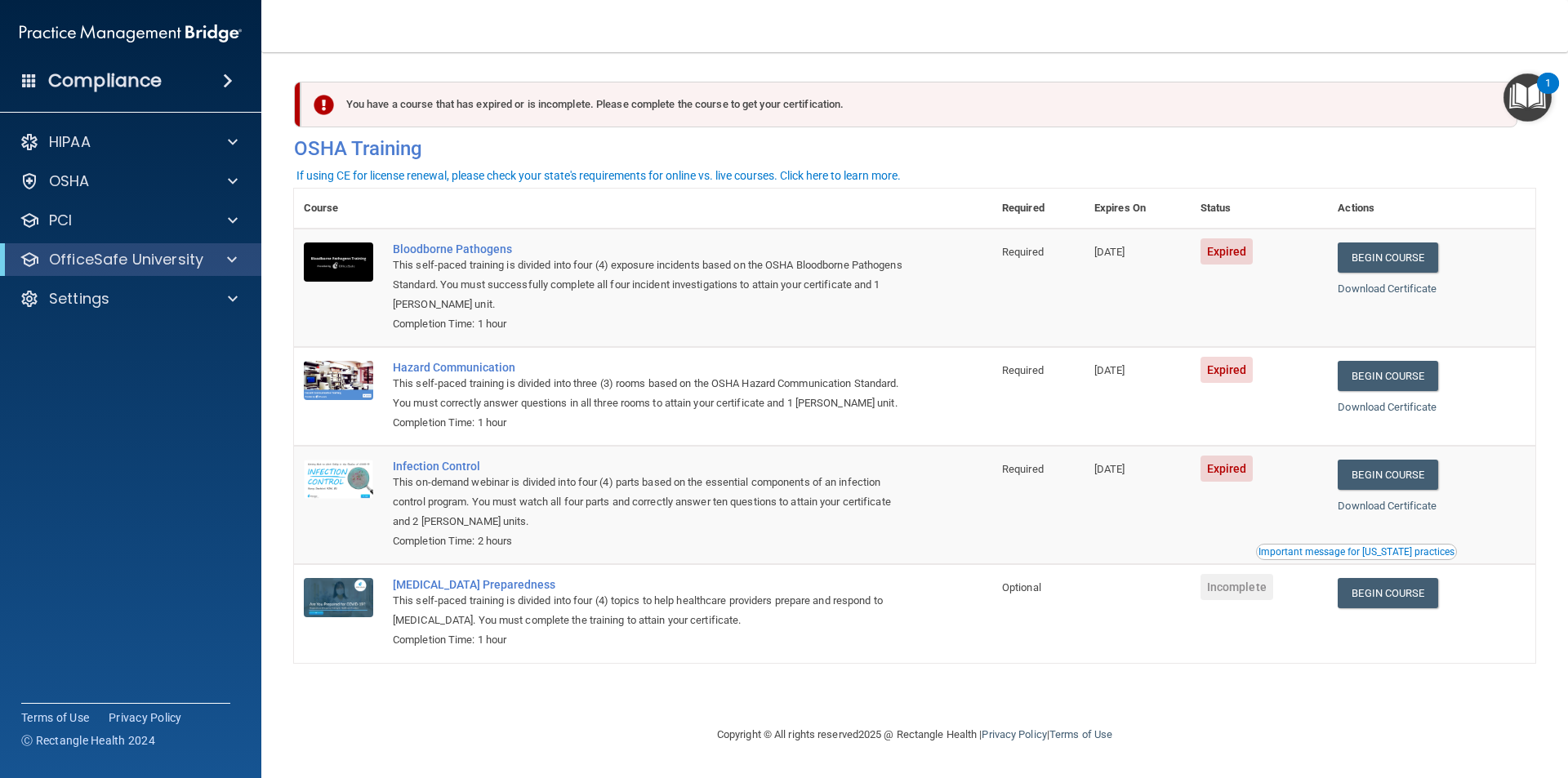
click at [228, 66] on div "Compliance" at bounding box center [130, 80] width 262 height 36
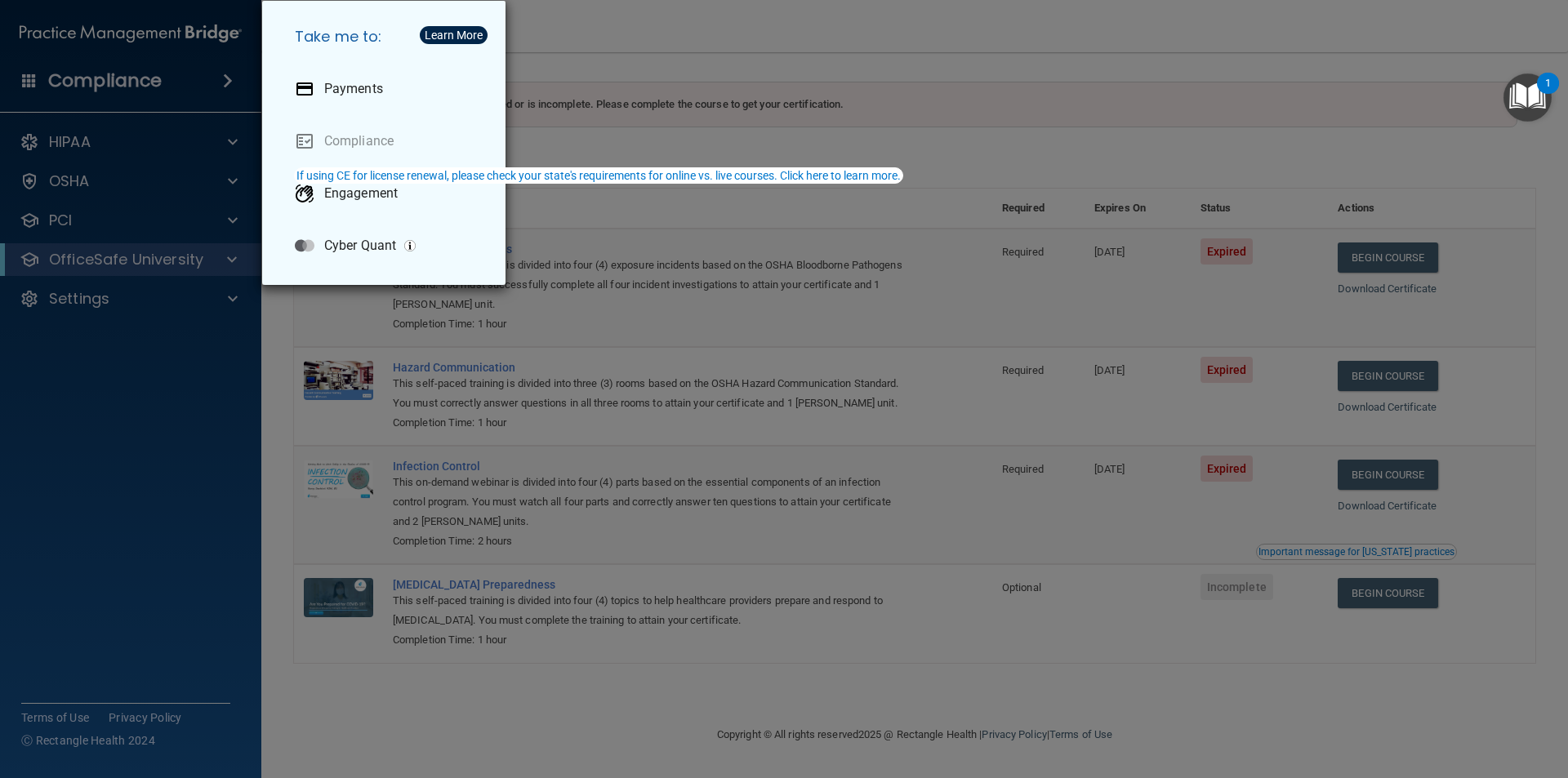
click at [737, 48] on div "Take me to: Payments Compliance Engagement Cyber Quant" at bounding box center [784, 389] width 1568 height 778
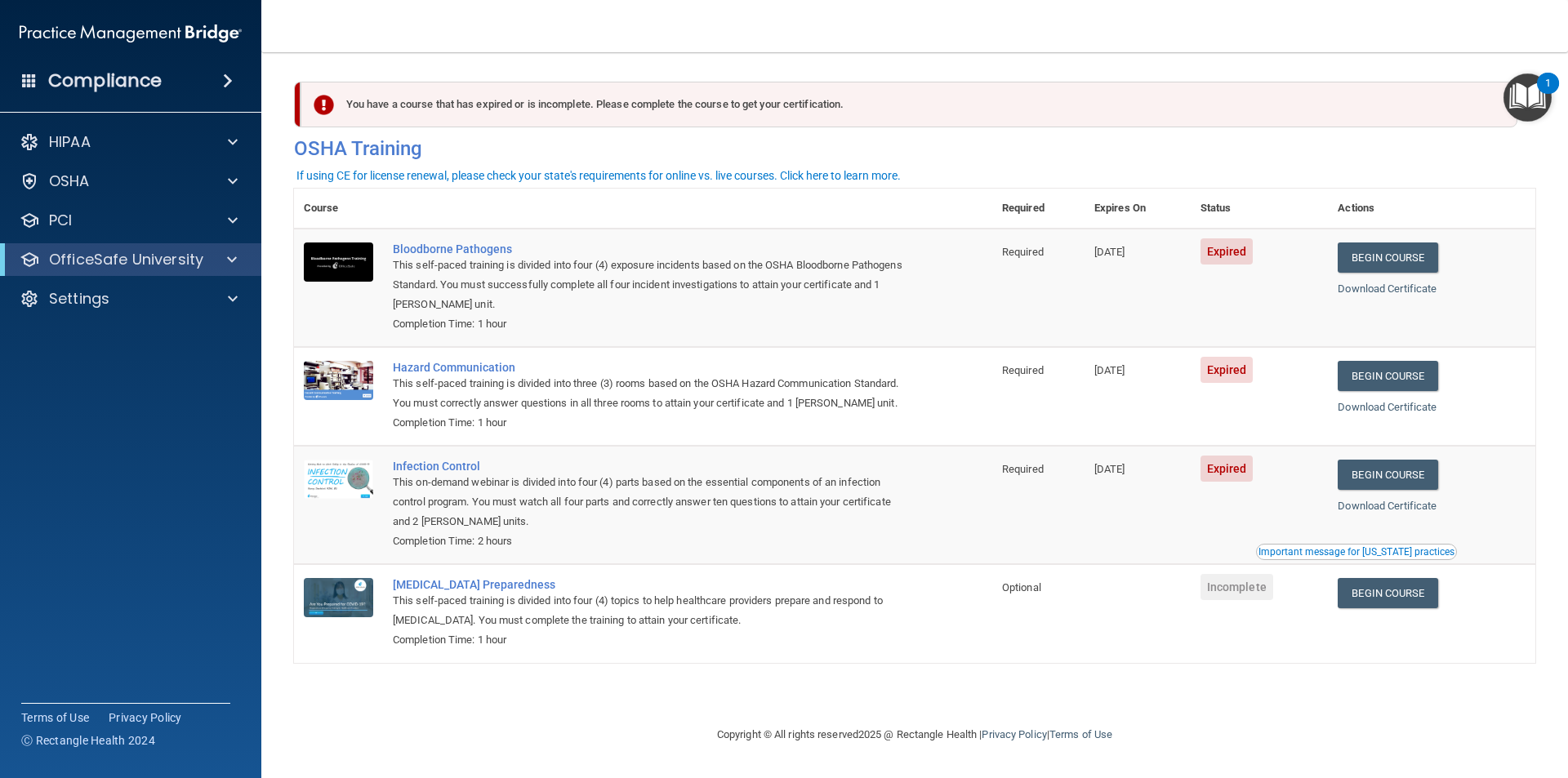
click at [50, 72] on h4 "Compliance" at bounding box center [105, 80] width 114 height 23
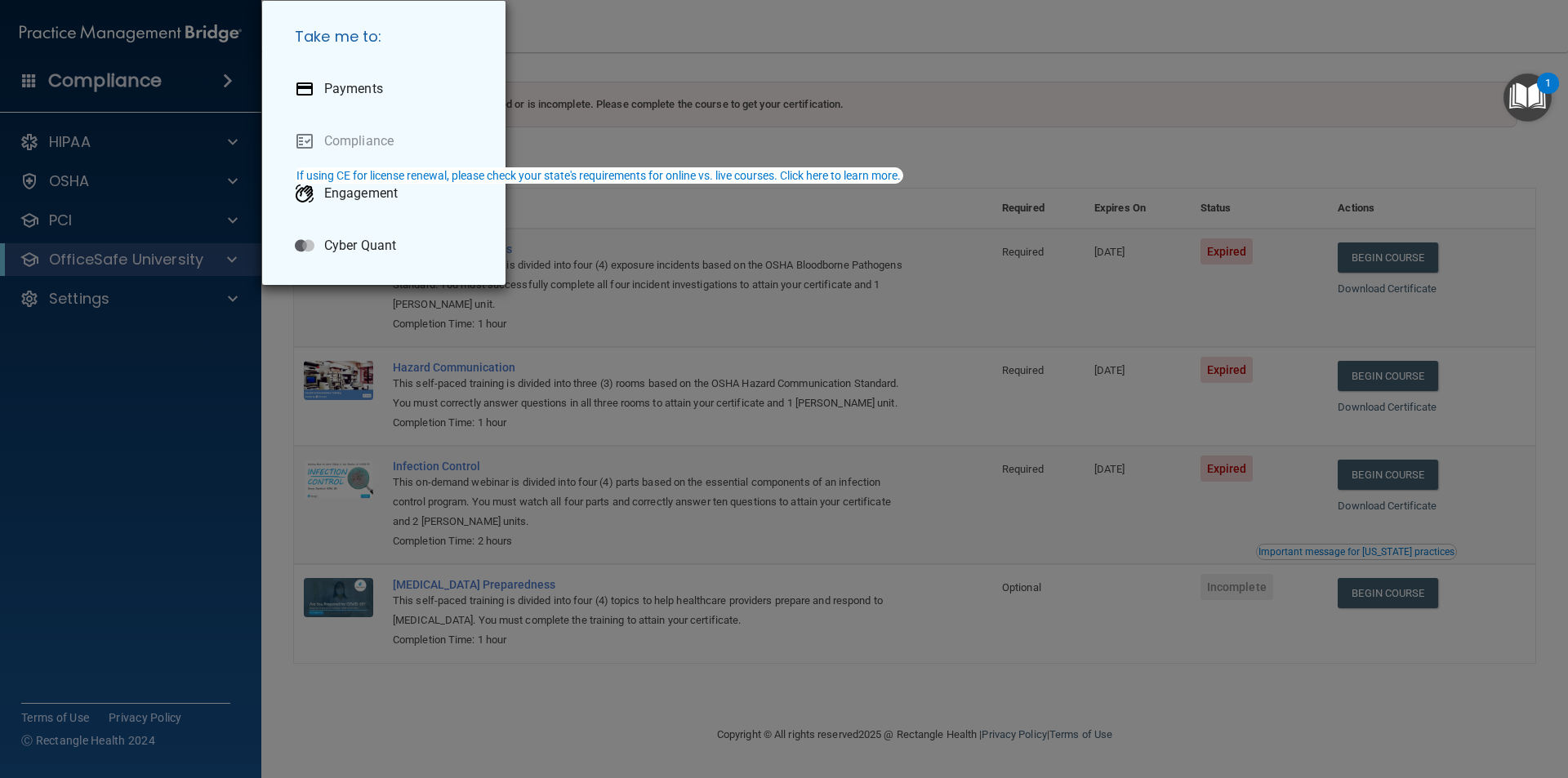
click at [31, 75] on div "Take me to: Payments Compliance Engagement Cyber Quant" at bounding box center [784, 389] width 1568 height 778
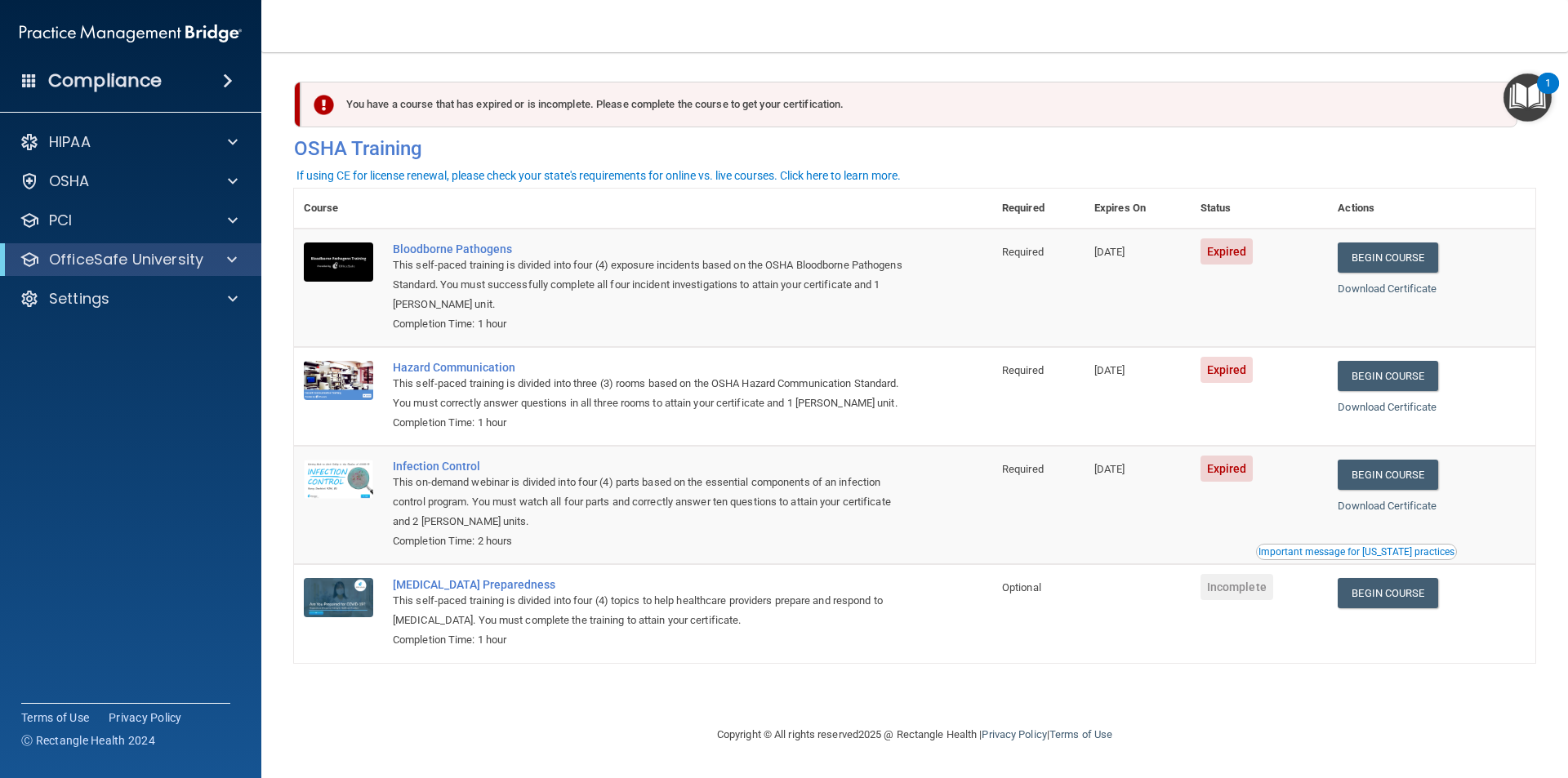
click at [30, 78] on span at bounding box center [29, 80] width 15 height 15
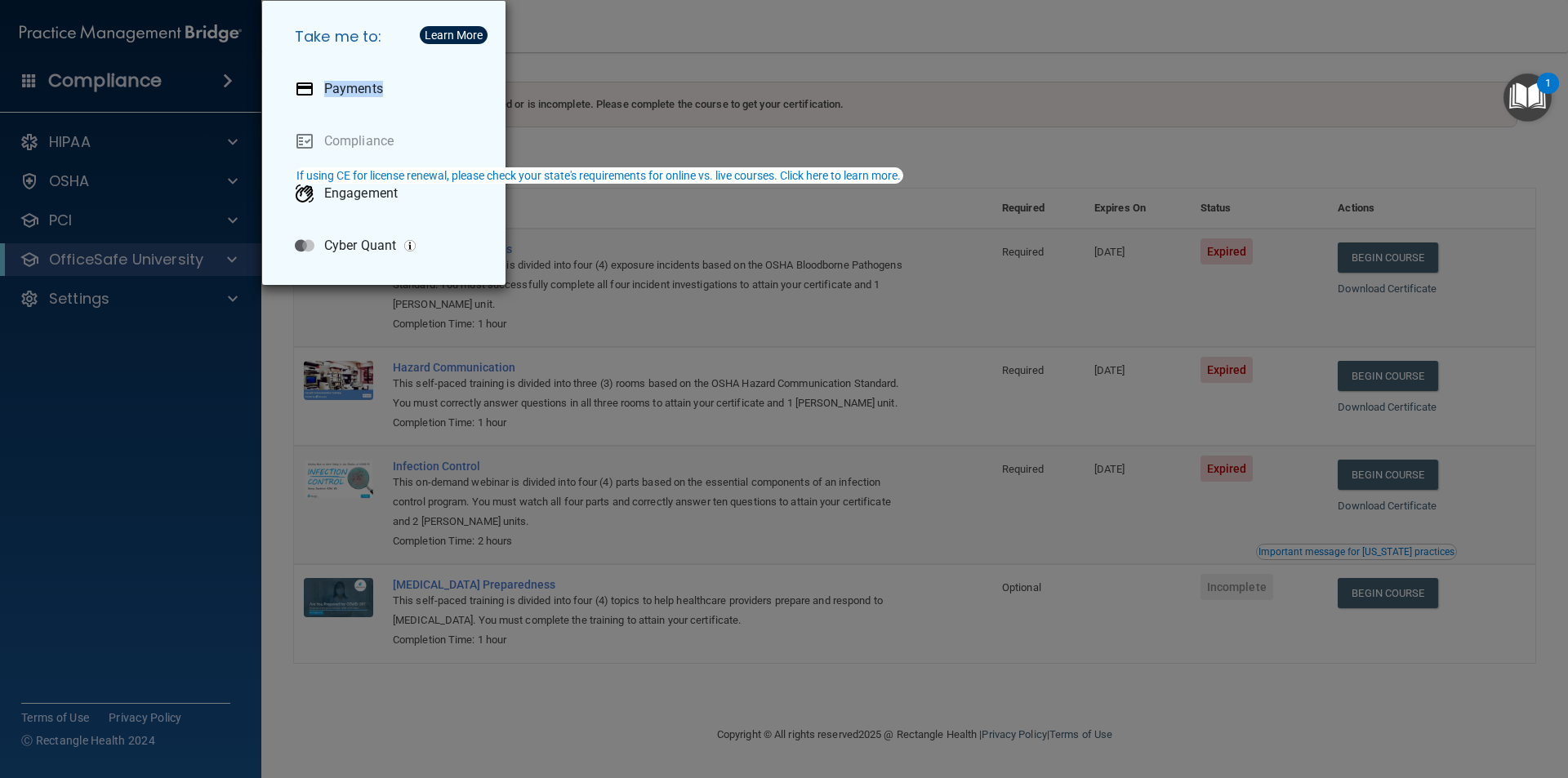
click at [693, 62] on div "Take me to: Payments Compliance Engagement Cyber Quant" at bounding box center [784, 389] width 1568 height 778
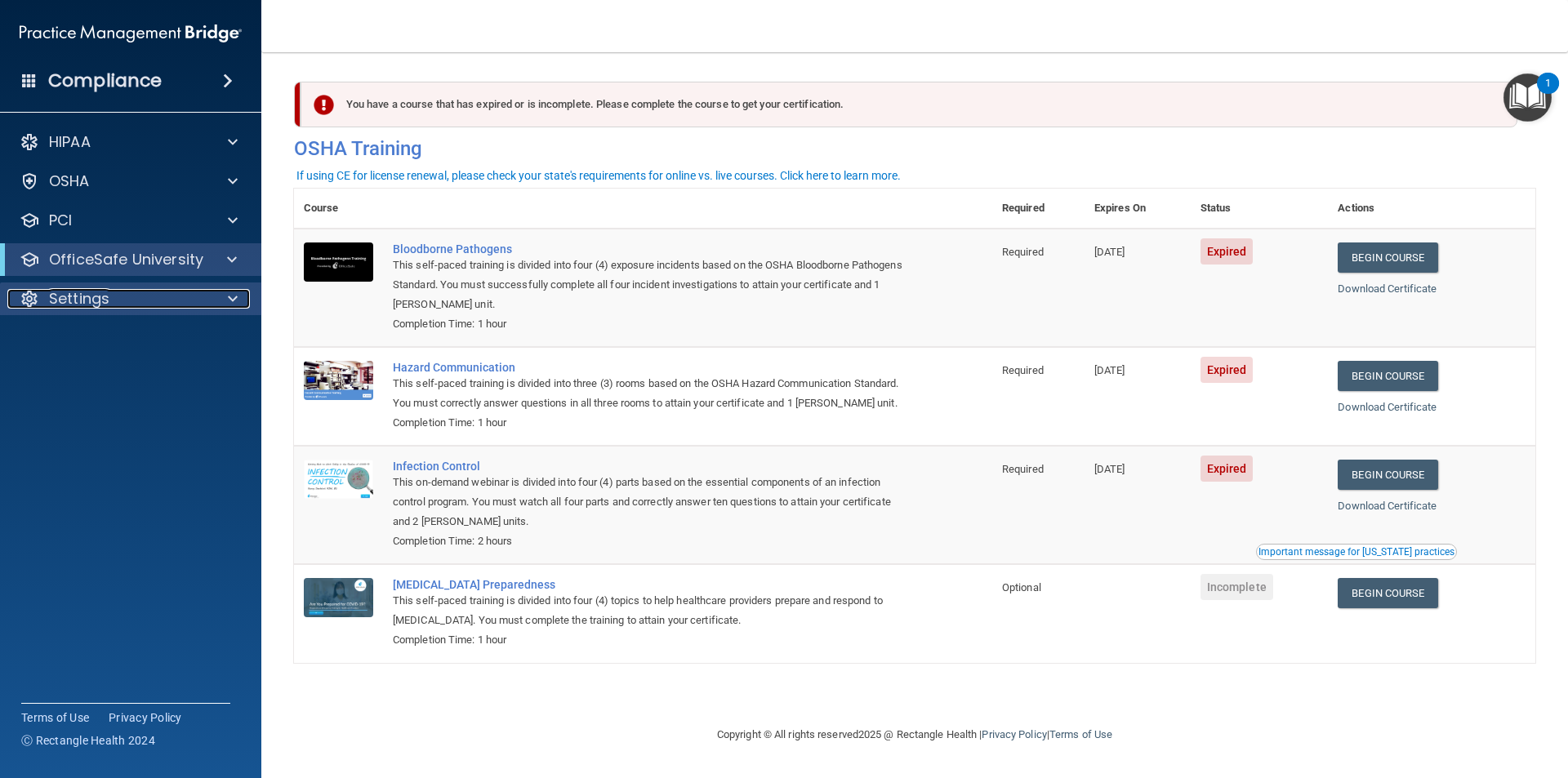
click at [60, 290] on p "Settings" at bounding box center [79, 298] width 60 height 19
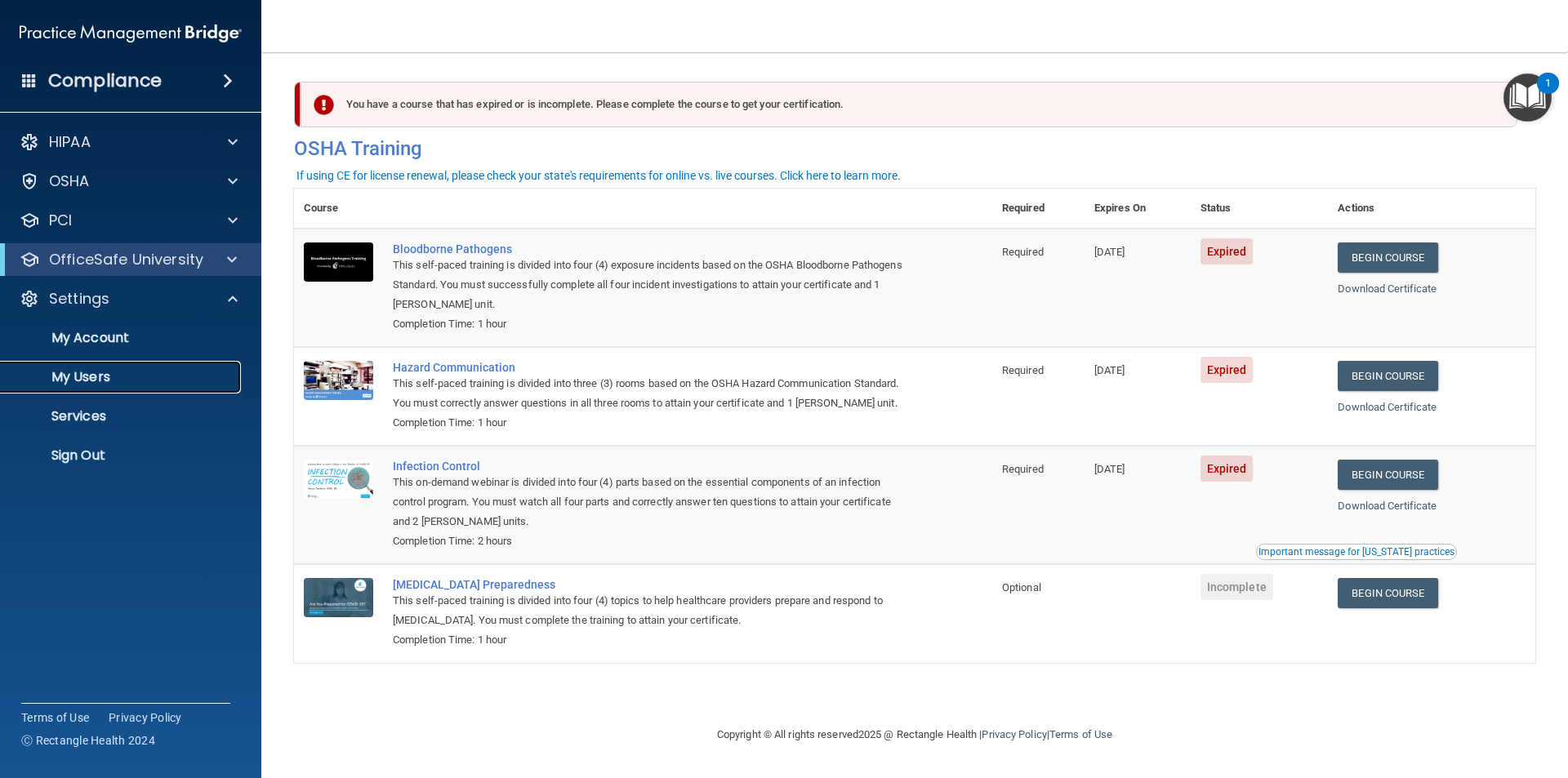
click at [77, 379] on p "My Users" at bounding box center [122, 378] width 223 height 17
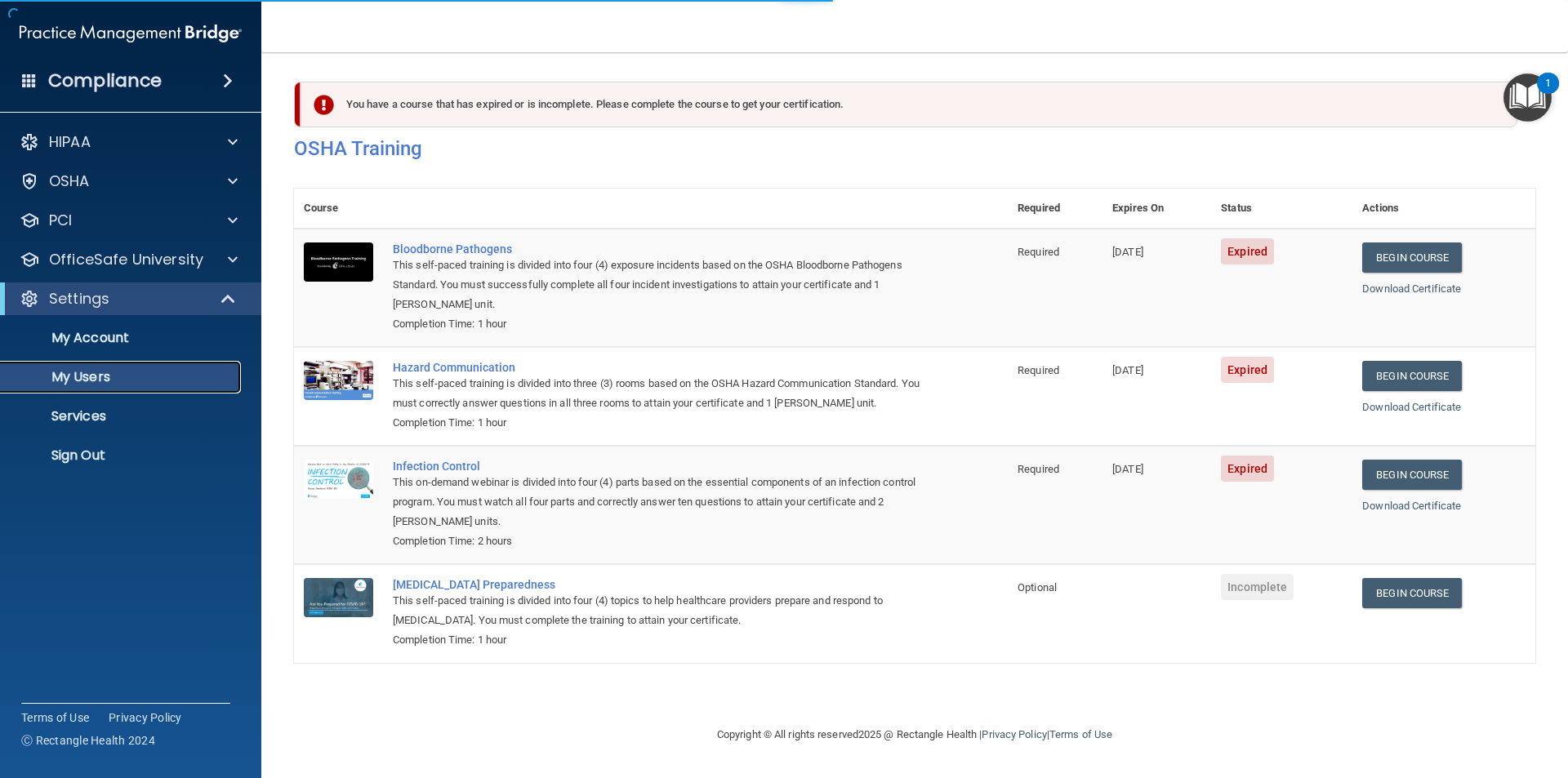
select select "20"
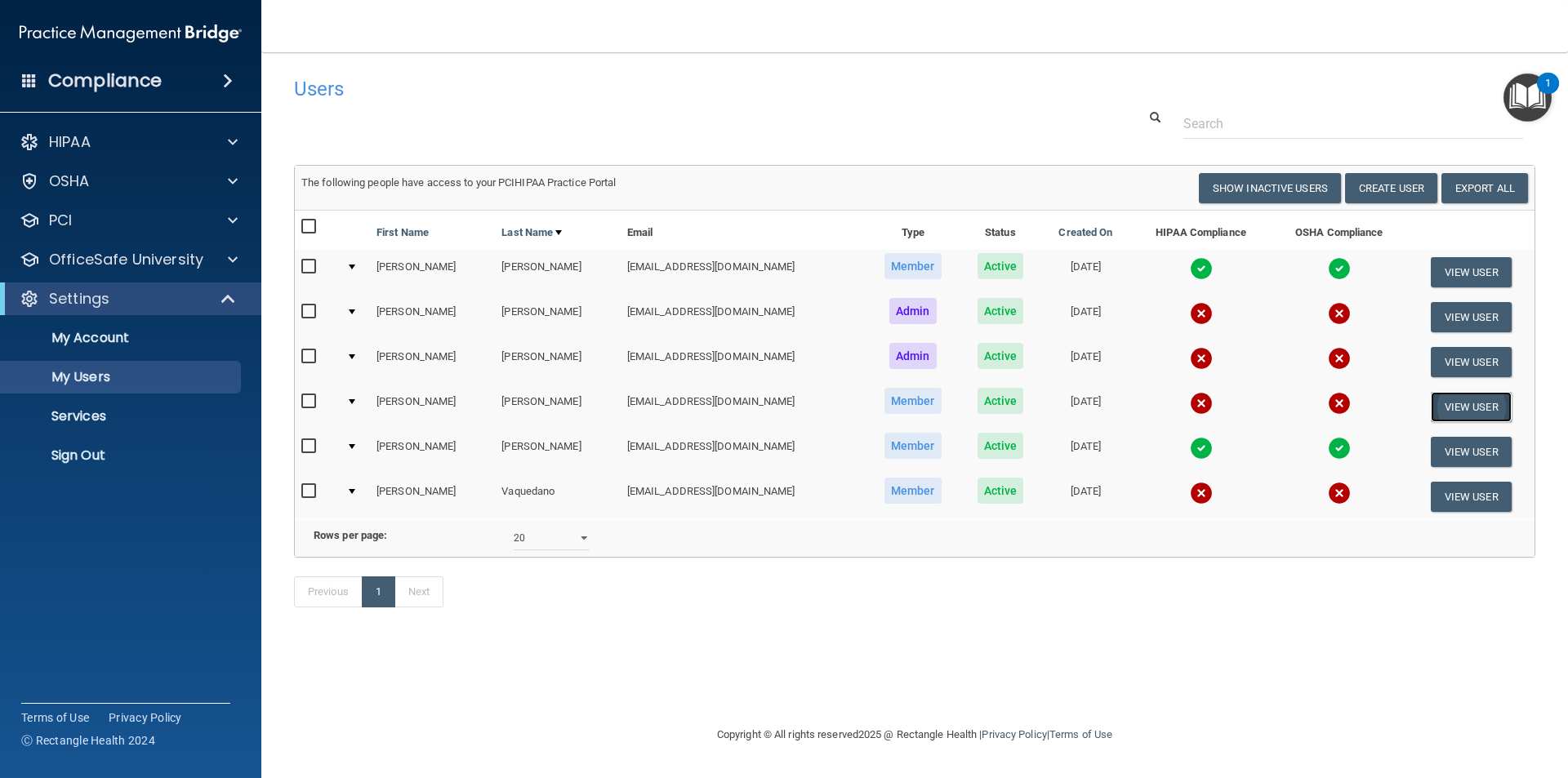
click at [1453, 410] on button "View User" at bounding box center [1471, 407] width 81 height 30
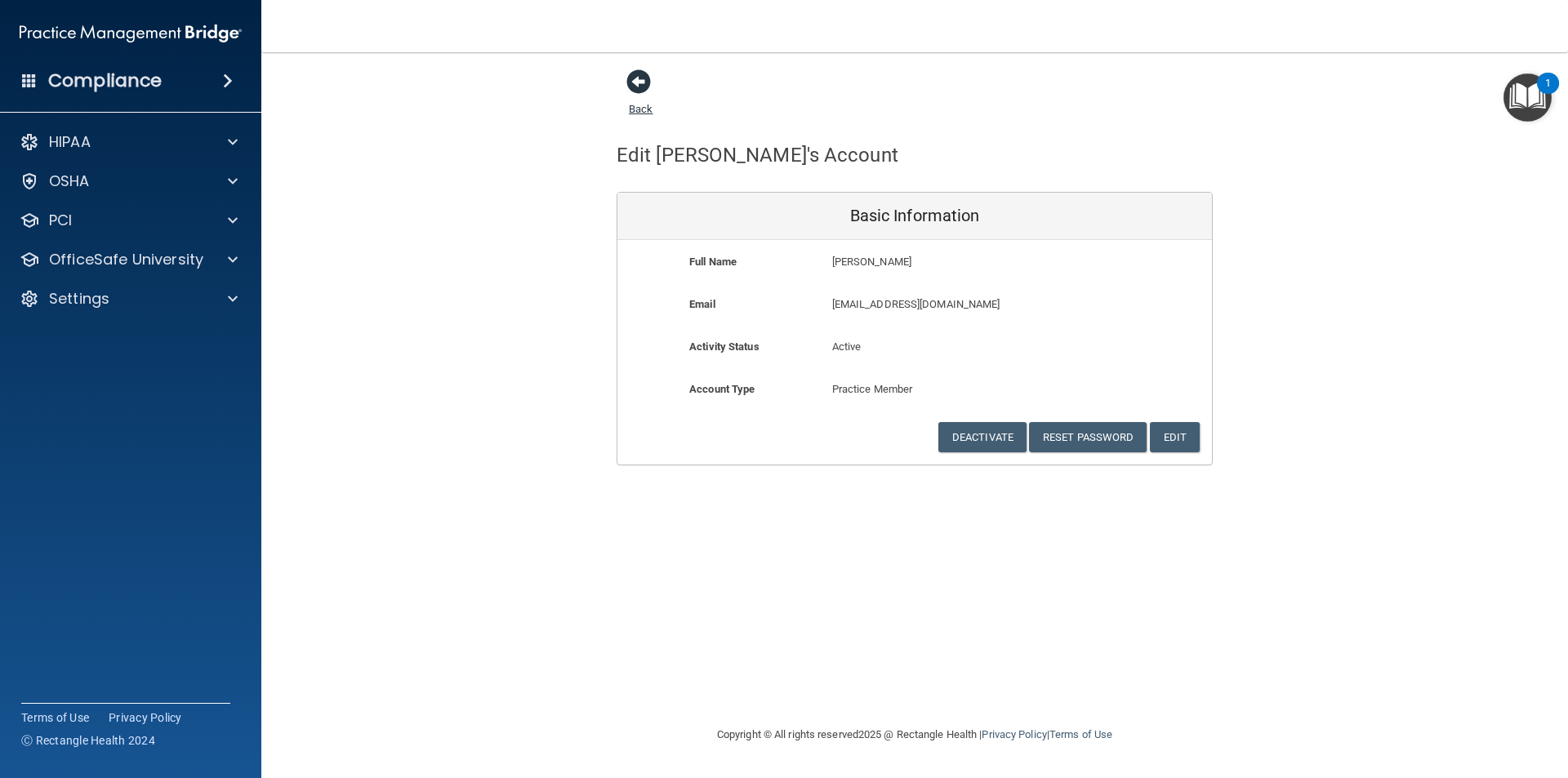
click at [632, 83] on span at bounding box center [639, 81] width 24 height 24
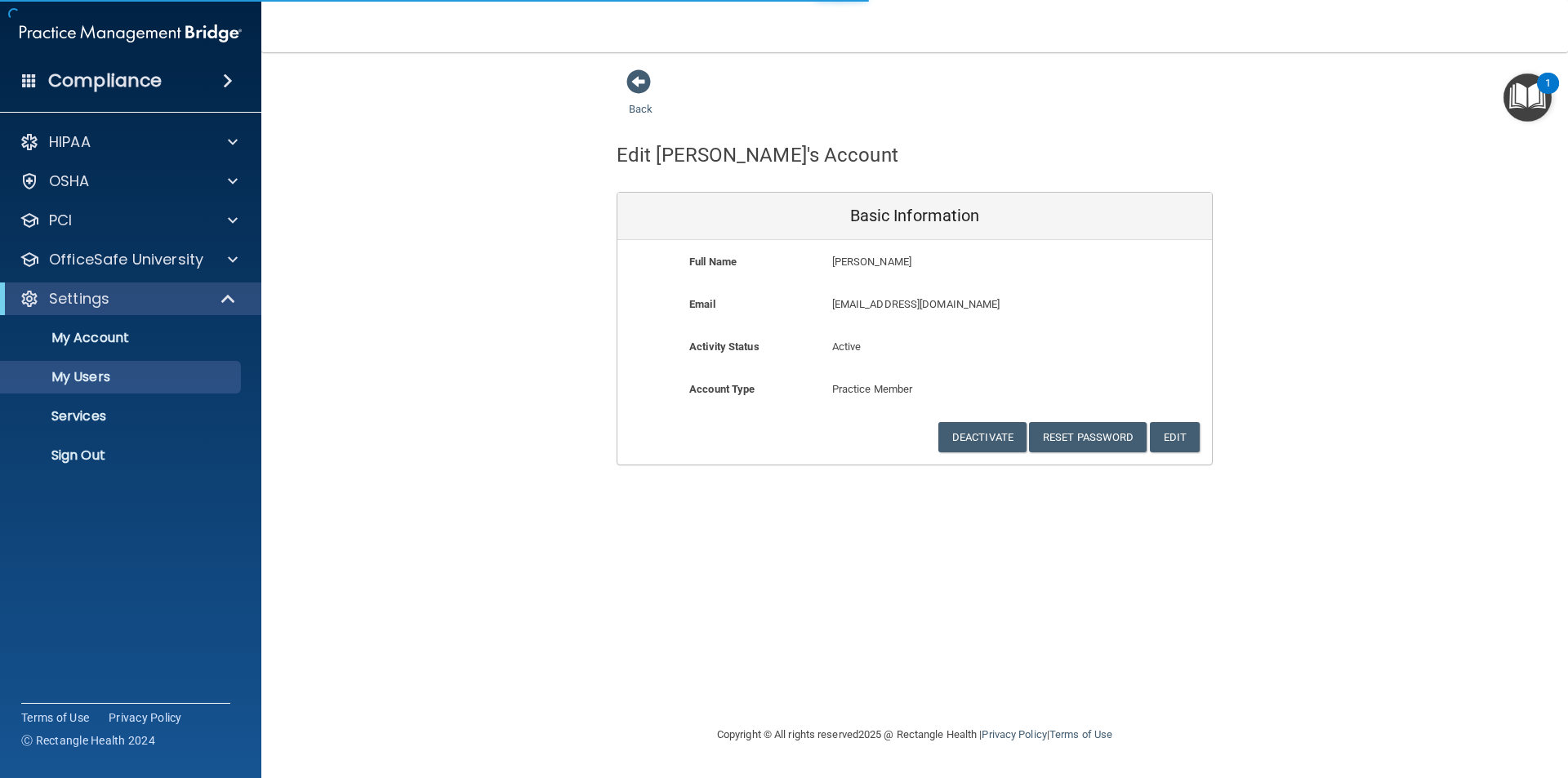
select select "20"
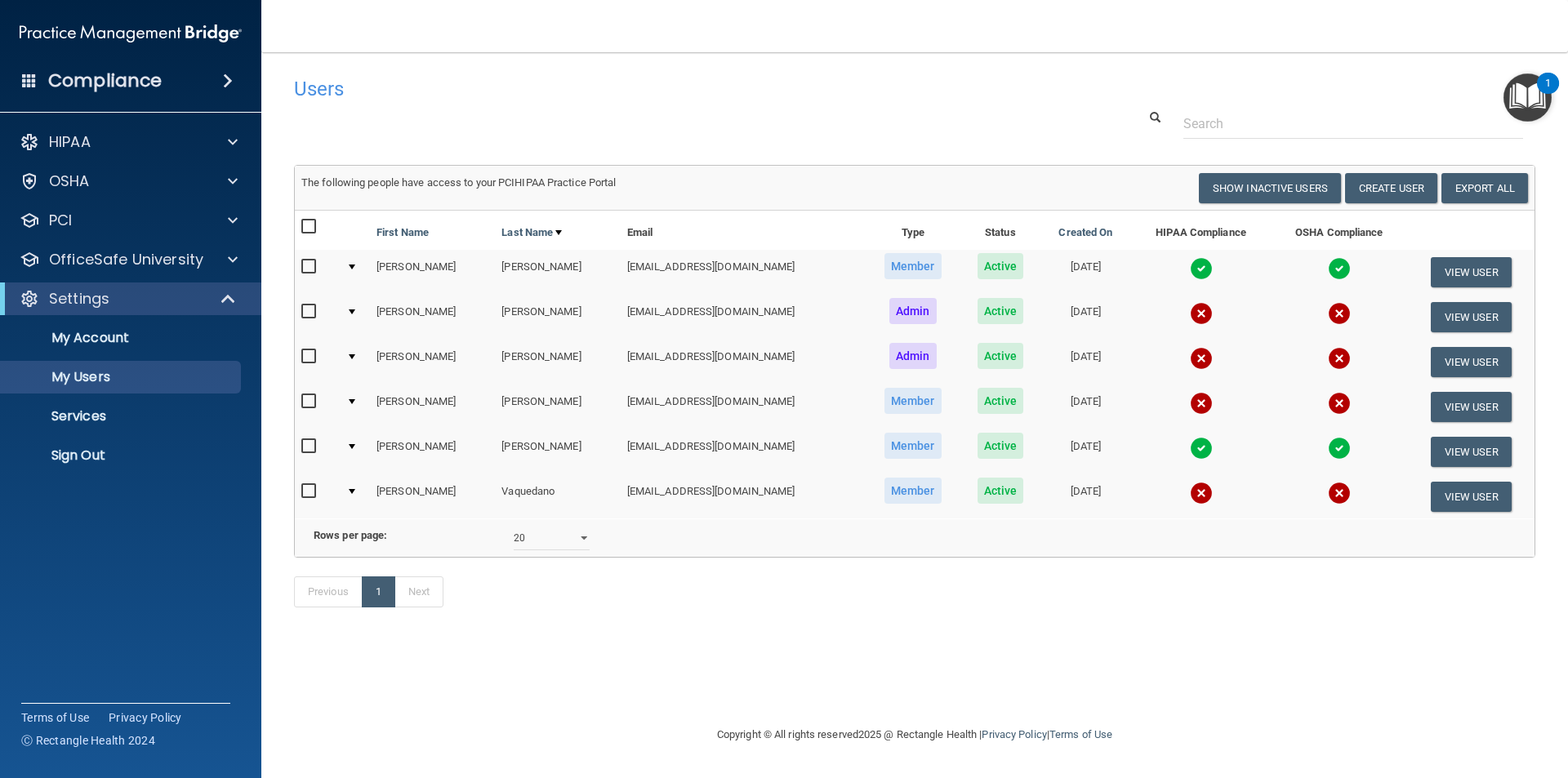
click at [304, 398] on input "checkbox" at bounding box center [311, 402] width 18 height 13
checkbox input "true"
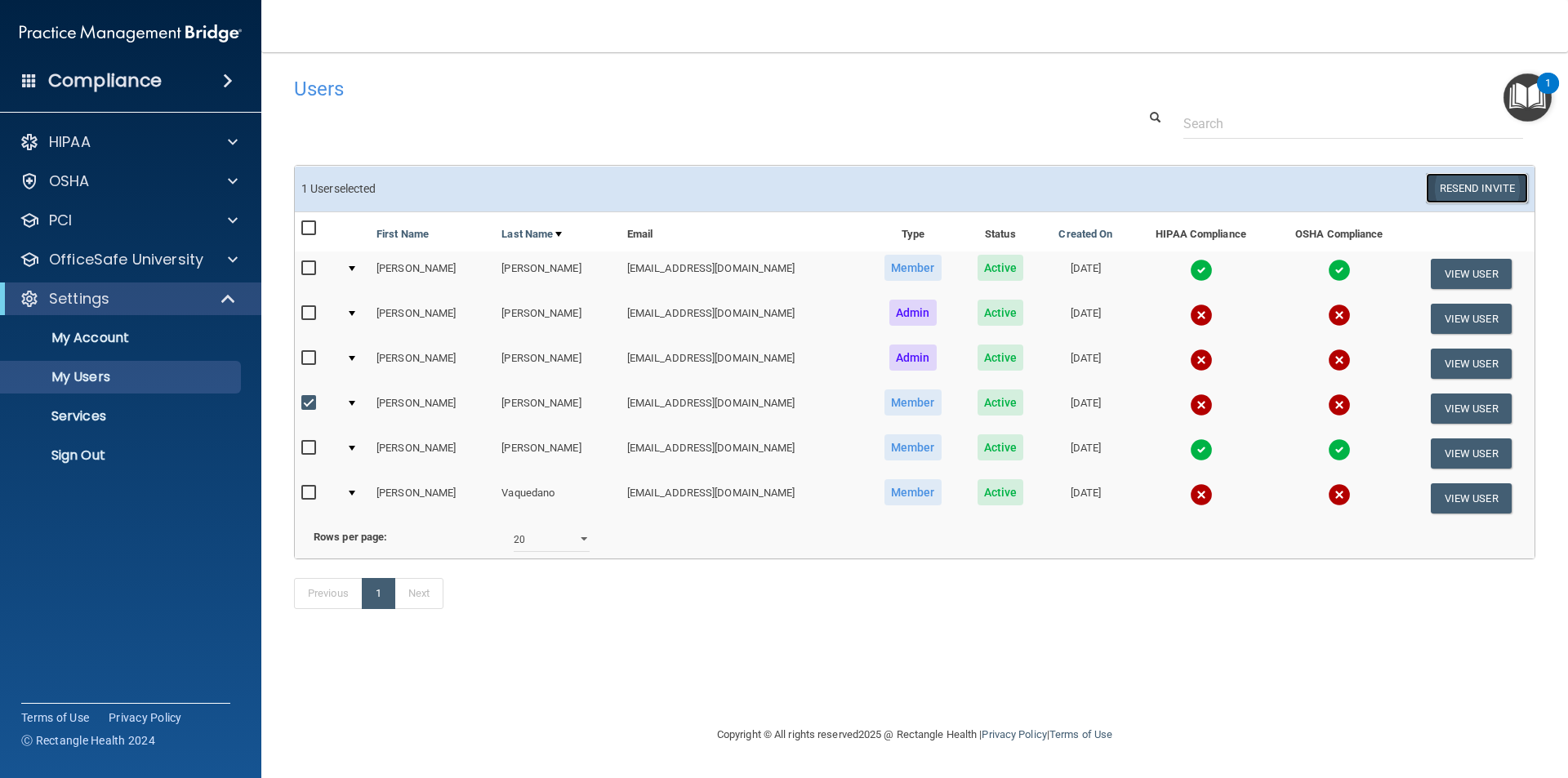
click at [1469, 192] on button "Resend Invite" at bounding box center [1477, 188] width 102 height 30
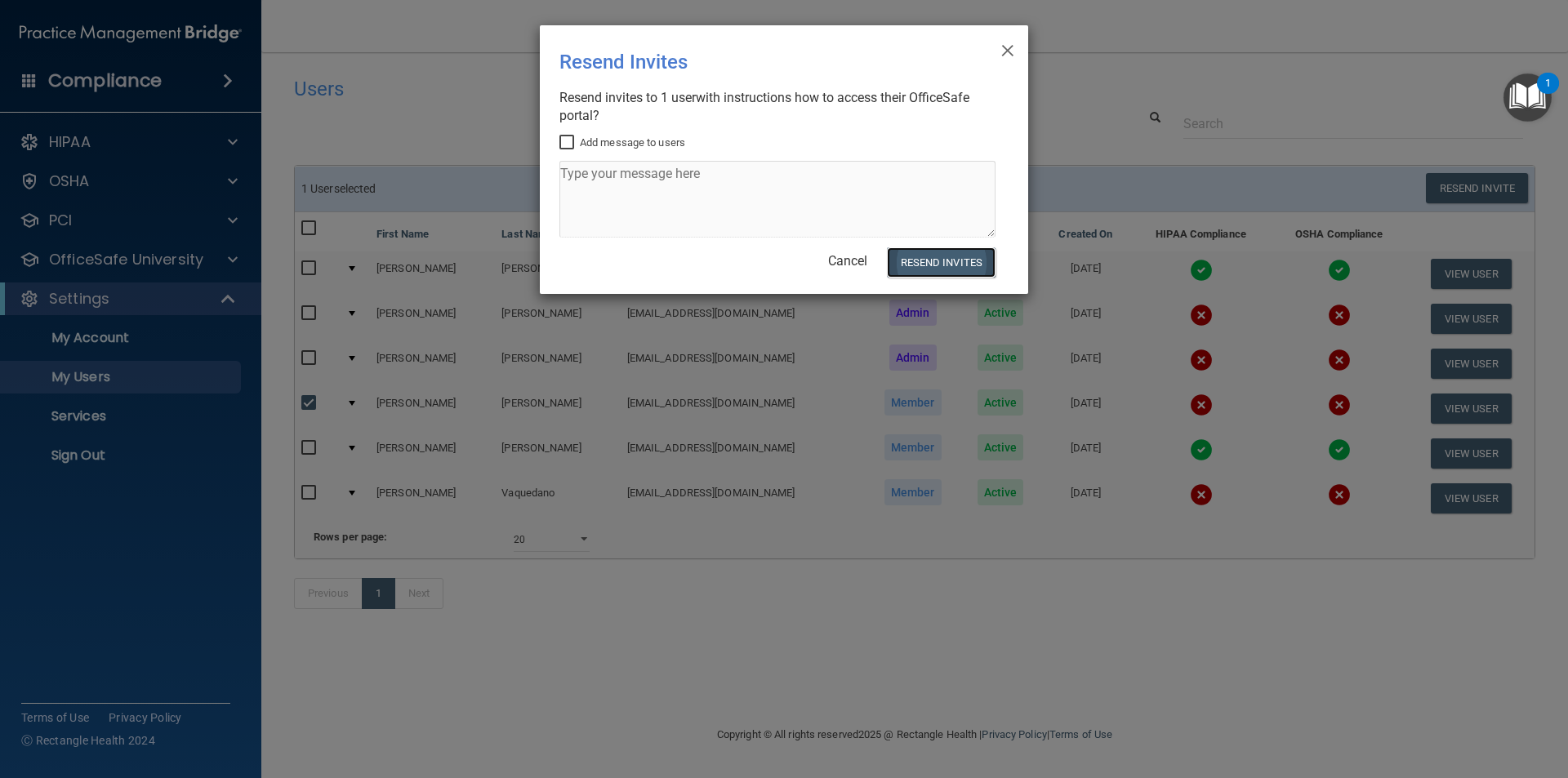
click at [918, 267] on button "Resend Invites" at bounding box center [941, 262] width 109 height 30
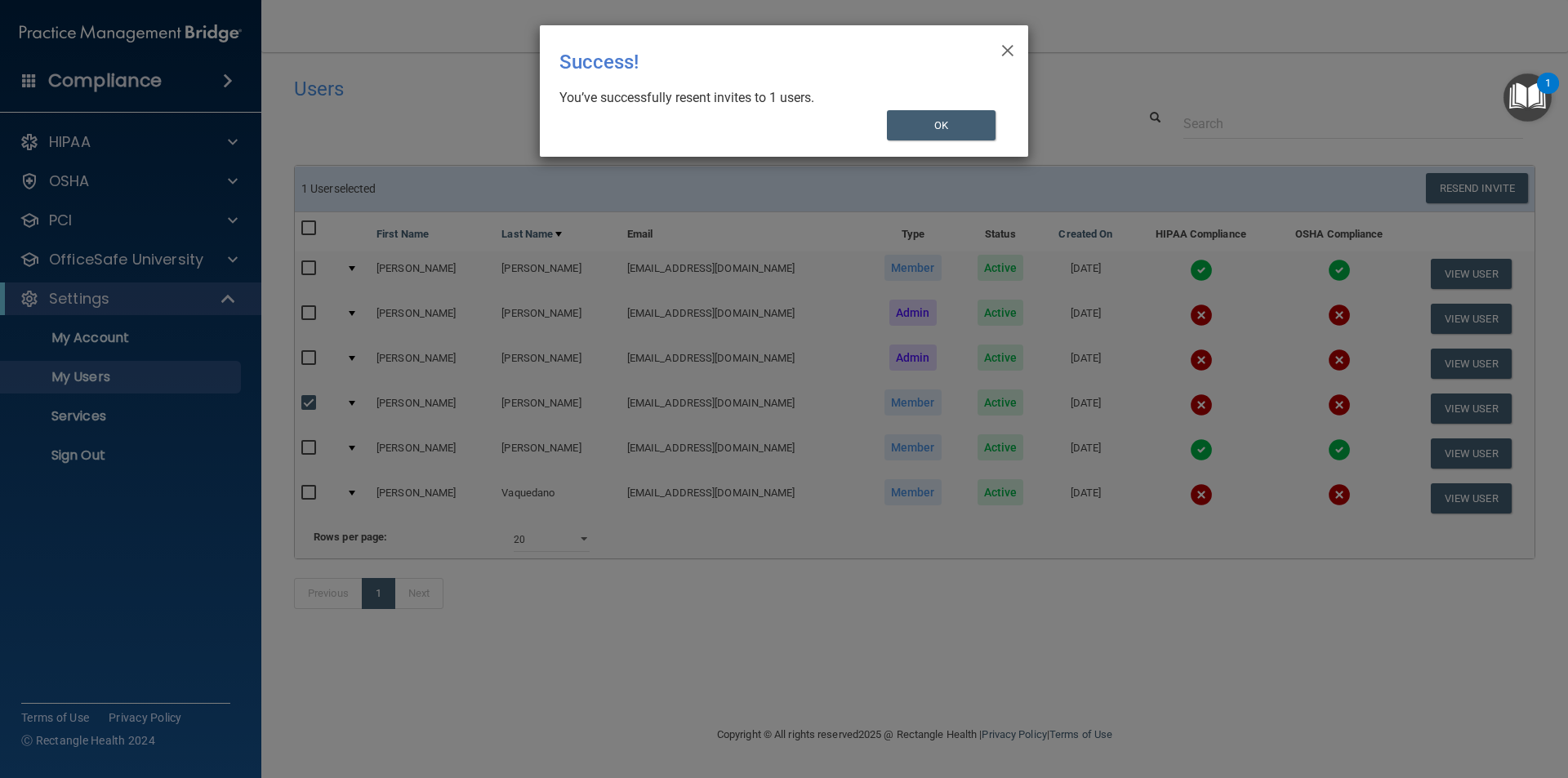
click at [1000, 44] on div "× Close Success! You’ve successfully resent invites to 1 users. OK" at bounding box center [784, 90] width 488 height 131
click at [912, 135] on button "OK" at bounding box center [941, 125] width 109 height 30
